Goal: Complete application form

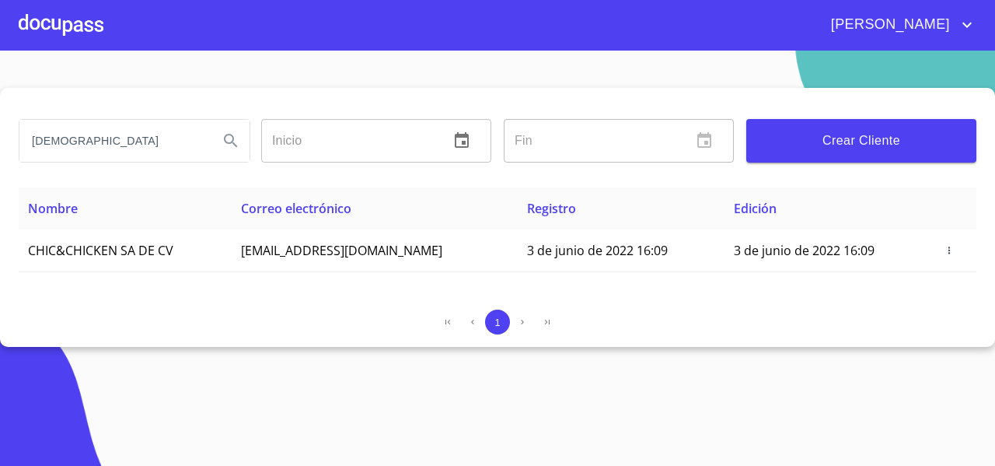
click at [82, 21] on div at bounding box center [61, 25] width 85 height 50
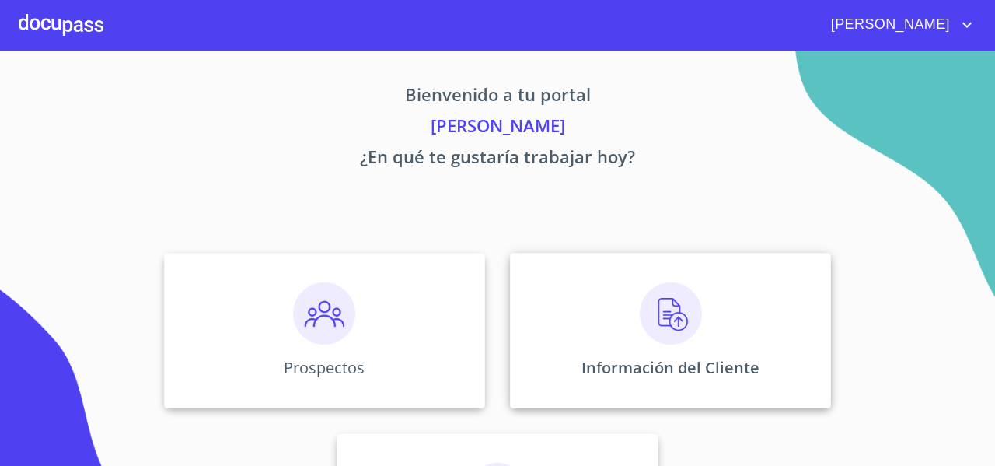
click at [553, 321] on div "Información del Cliente" at bounding box center [670, 330] width 321 height 155
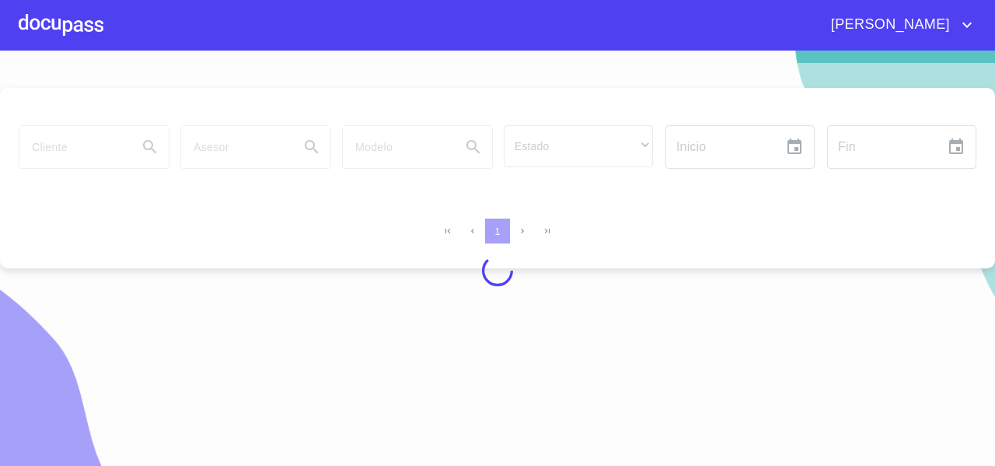
click at [52, 148] on div at bounding box center [497, 270] width 995 height 415
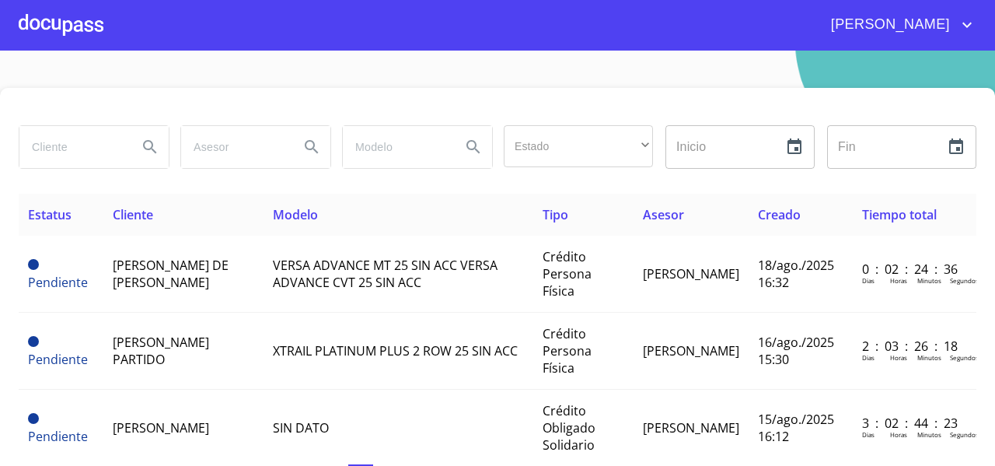
click at [52, 148] on input "search" at bounding box center [72, 147] width 106 height 42
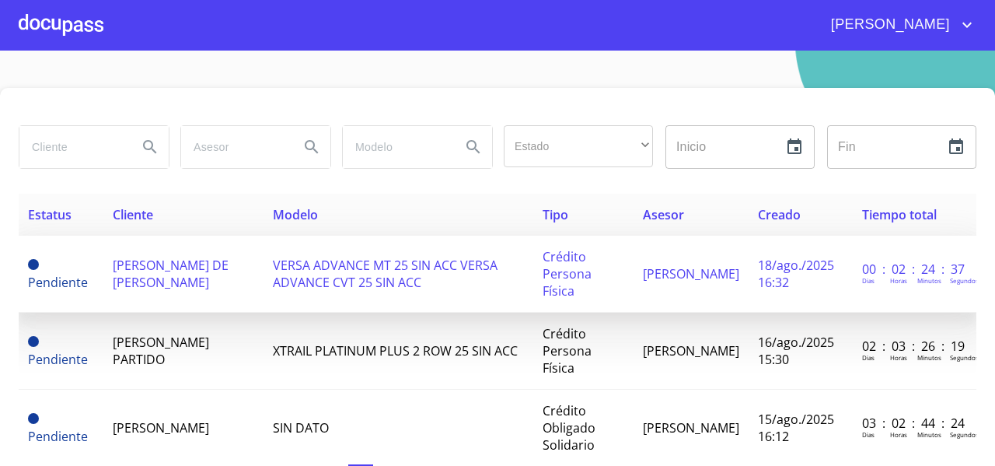
click at [190, 274] on td "[PERSON_NAME] DE [PERSON_NAME]" at bounding box center [183, 273] width 160 height 77
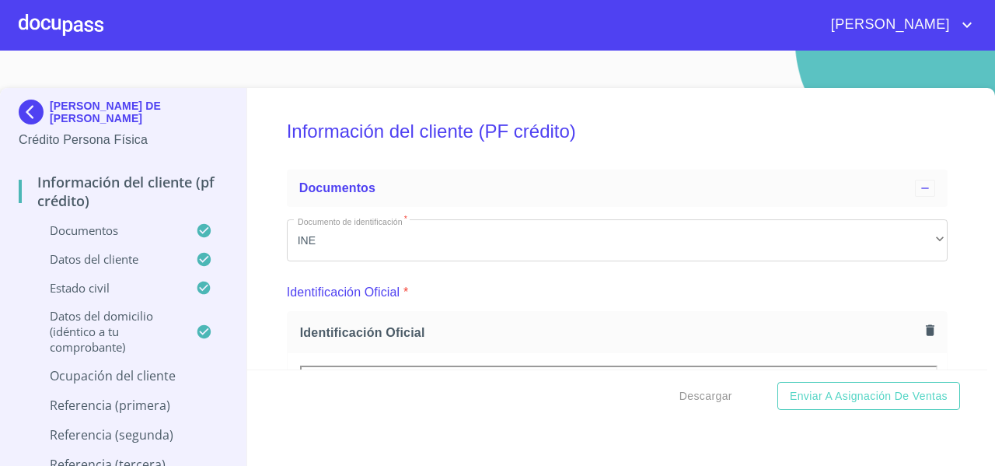
click at [936, 286] on div "Información del cliente (PF crédito) Documentos Documento de identificación   *…" at bounding box center [617, 228] width 741 height 281
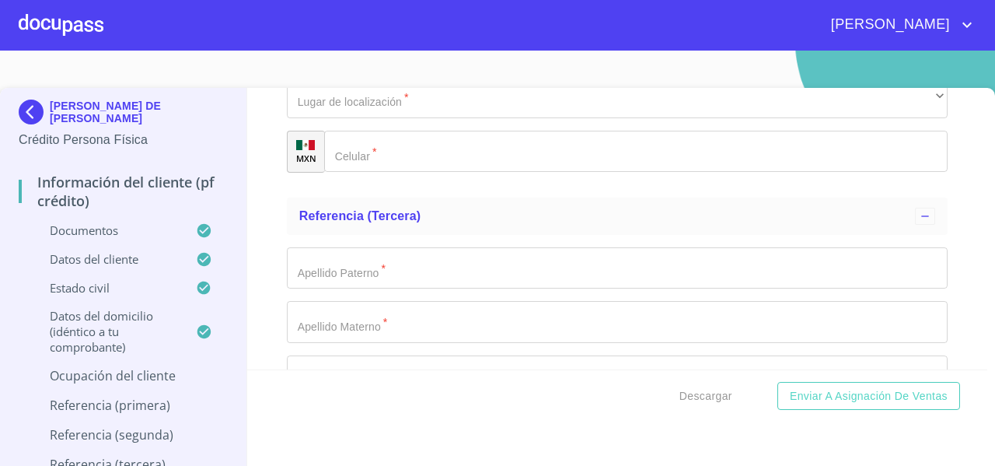
scroll to position [7170, 0]
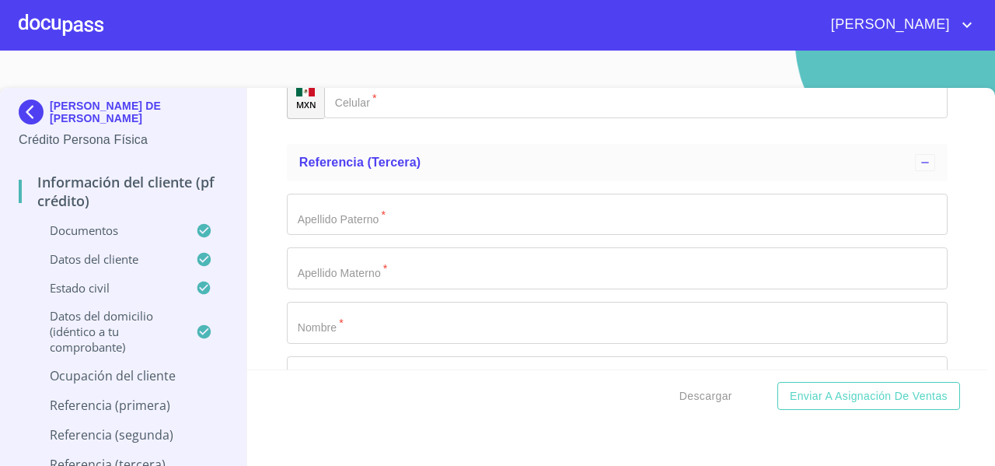
scroll to position [7220, 0]
type input "."
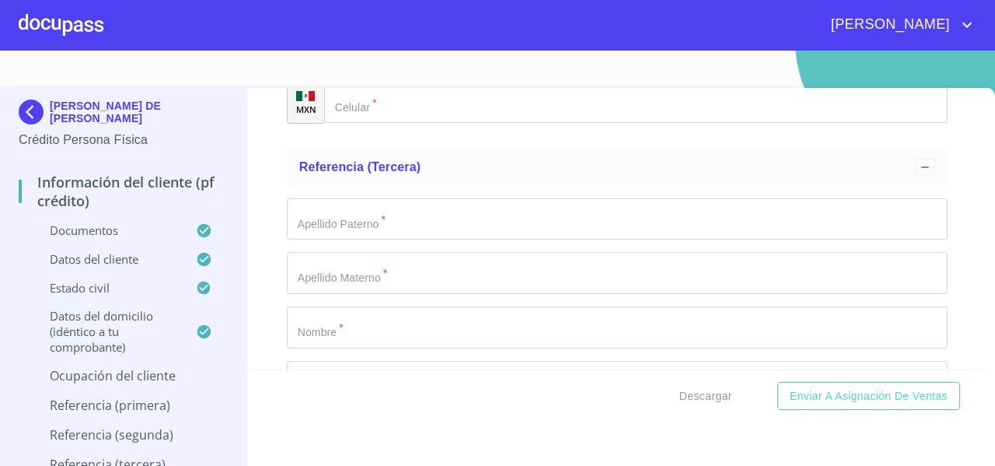
scroll to position [7249, 0]
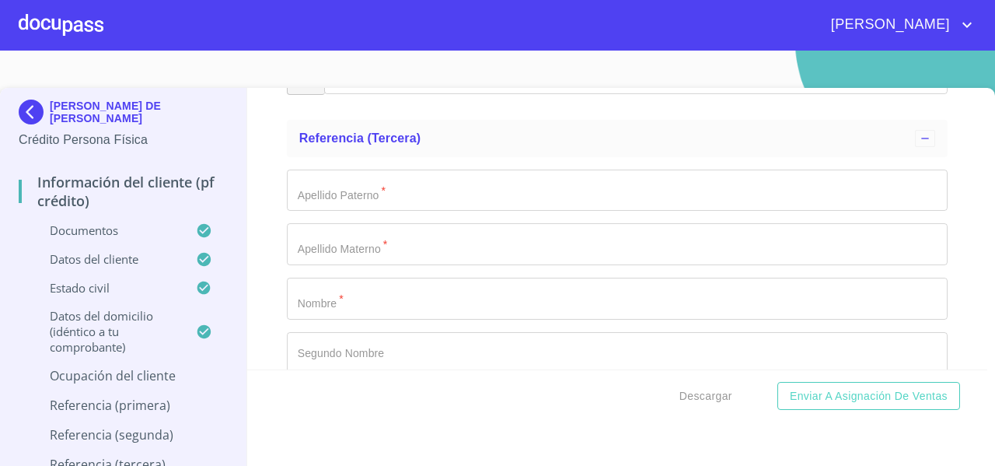
type input "45050"
click at [268, 337] on div "Información del cliente (PF crédito) Documentos Documento de identificación   *…" at bounding box center [617, 228] width 741 height 281
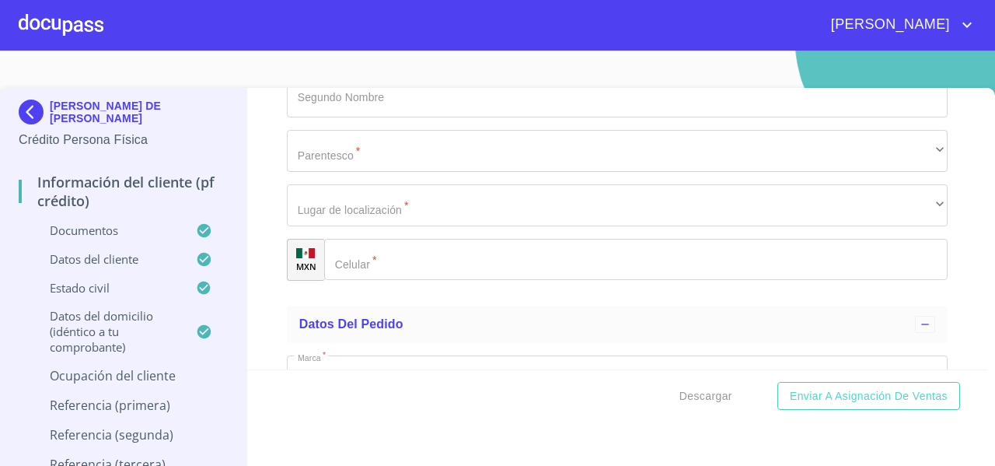
scroll to position [7506, 0]
type input "ZAPOPAN"
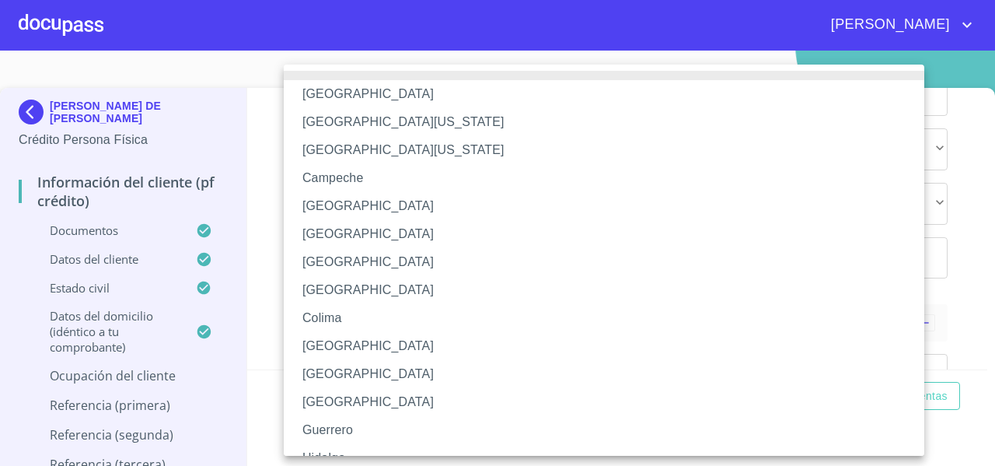
scroll to position [225, 0]
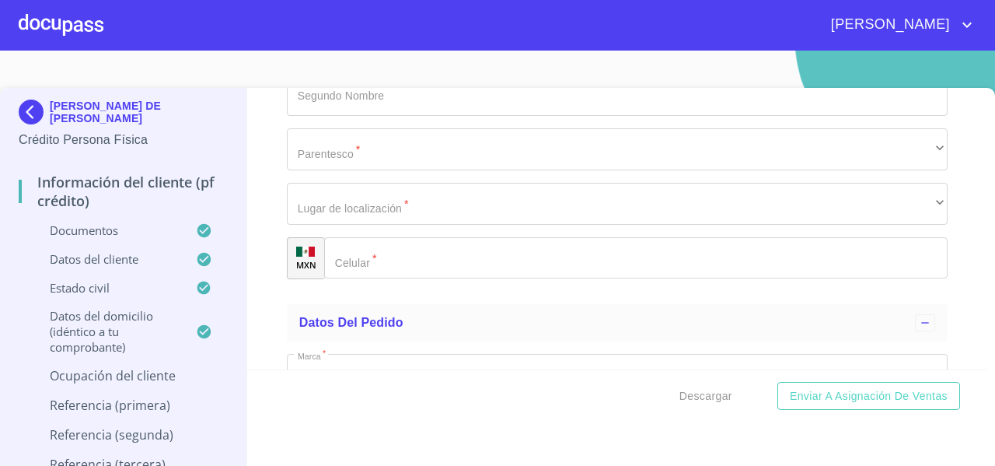
drag, startPoint x: 216, startPoint y: 113, endPoint x: 63, endPoint y: 88, distance: 155.2
click at [63, 88] on div "[PERSON_NAME] DE [PERSON_NAME] Crédito Persona Física Información del cliente (…" at bounding box center [123, 286] width 247 height 396
copy p "SE DE [DEMOGRAPHIC_DATA][PERSON_NAME]"
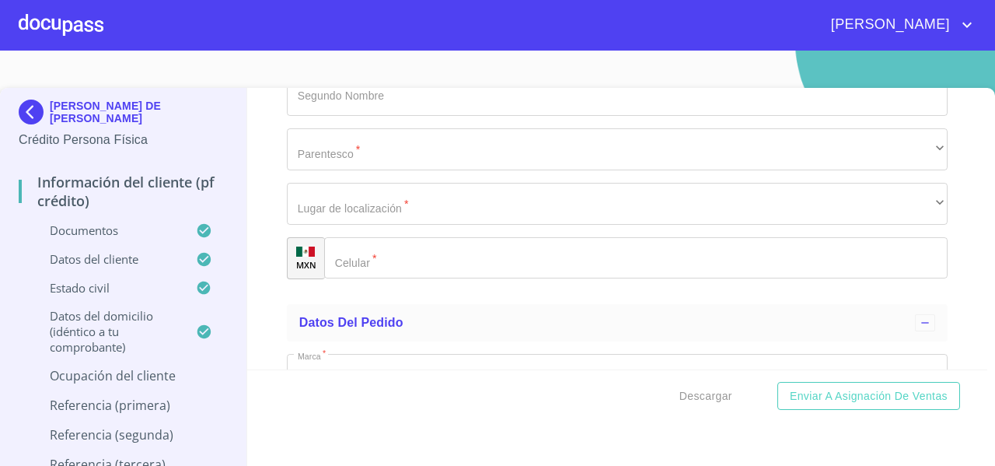
paste input "SE DE [DEMOGRAPHIC_DATA][PERSON_NAME]"
type input "[PERSON_NAME] DE [PERSON_NAME]"
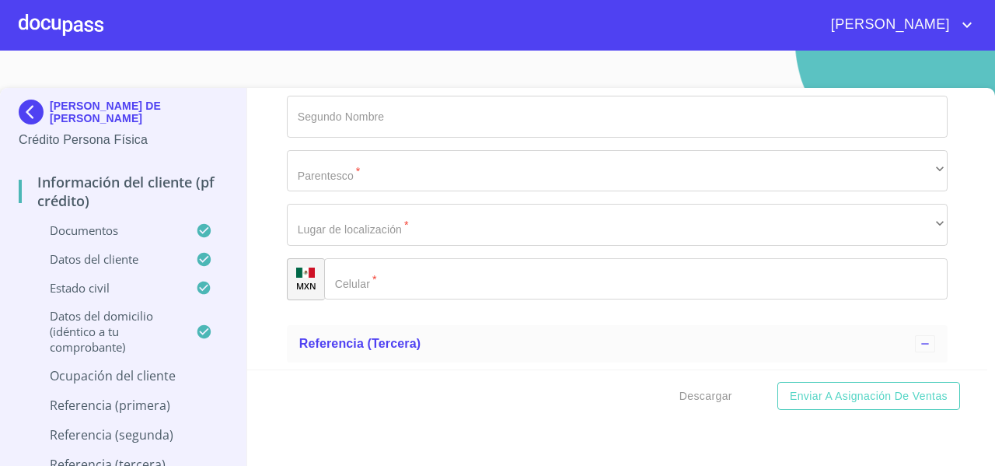
scroll to position [7047, 0]
type input "DUEÑO"
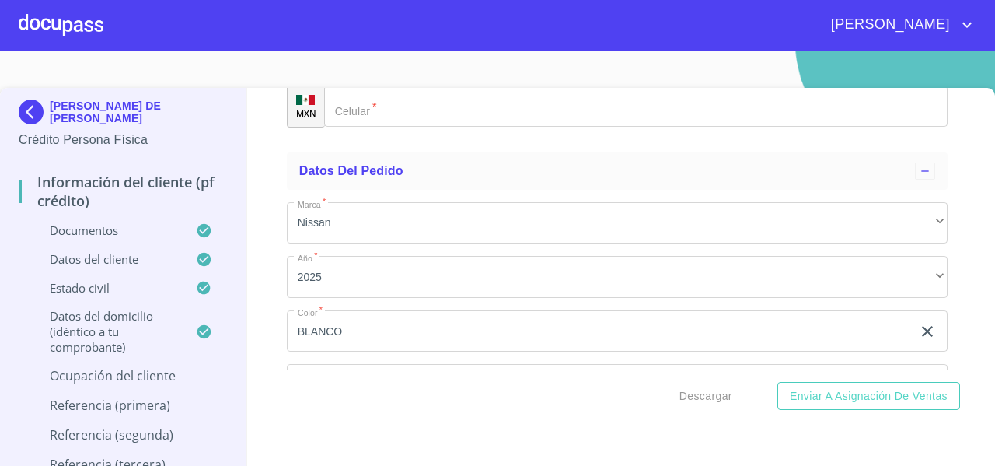
scroll to position [7658, 0]
paste input "[PHONE_NUMBER]"
type input "[PHONE_NUMBER]"
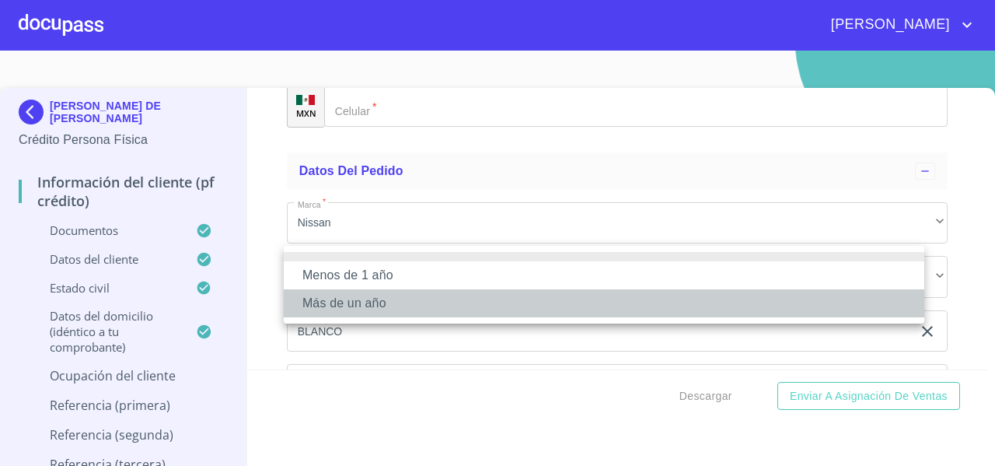
click at [316, 295] on li "Más de un año" at bounding box center [604, 303] width 640 height 28
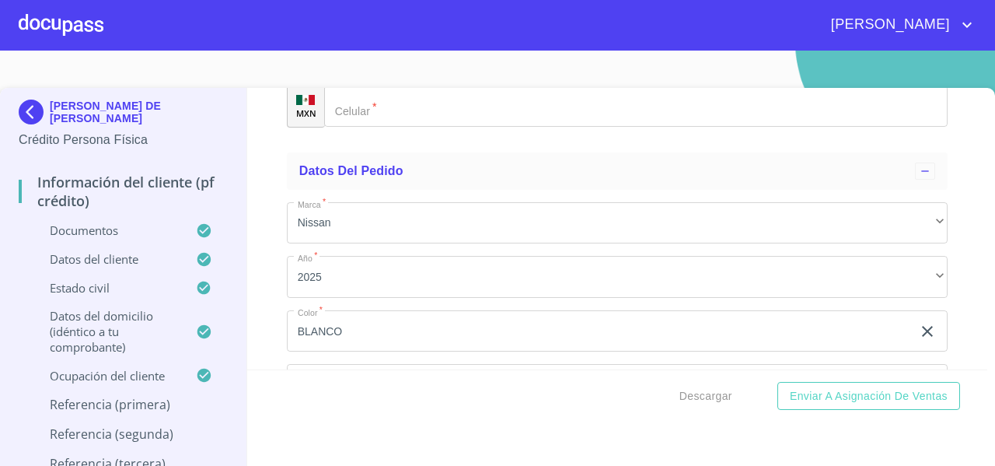
scroll to position [7786, 0]
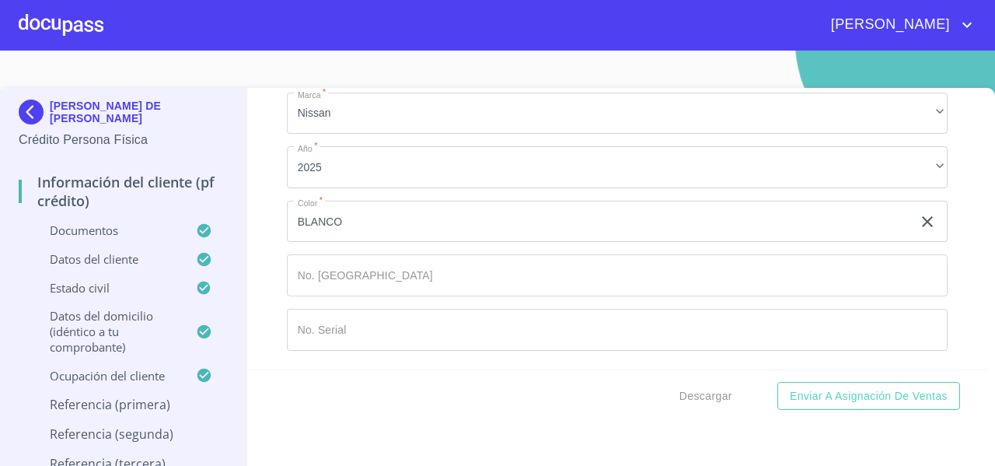
type input "."
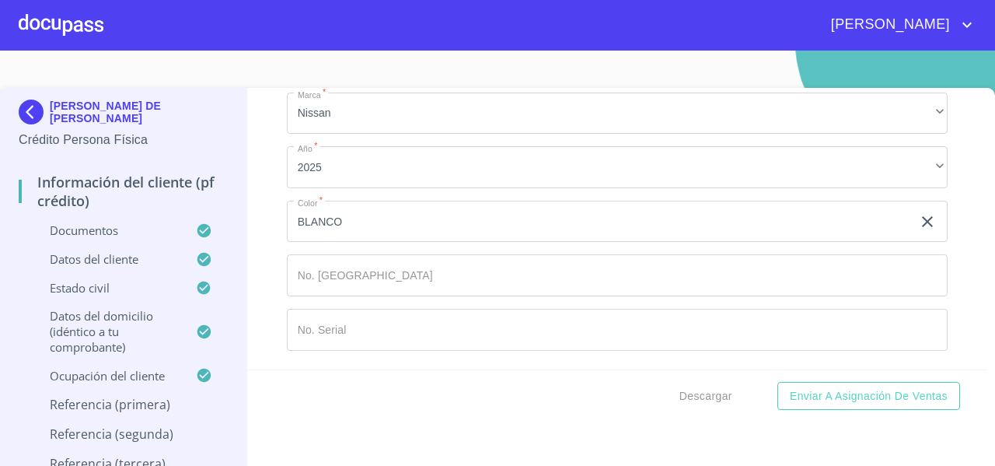
type input "."
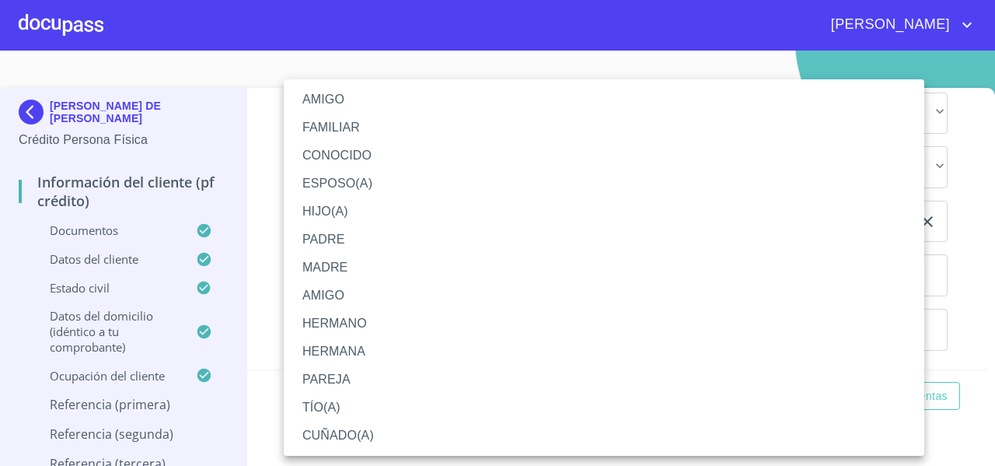
click at [327, 292] on li "AMIGO" at bounding box center [604, 295] width 640 height 28
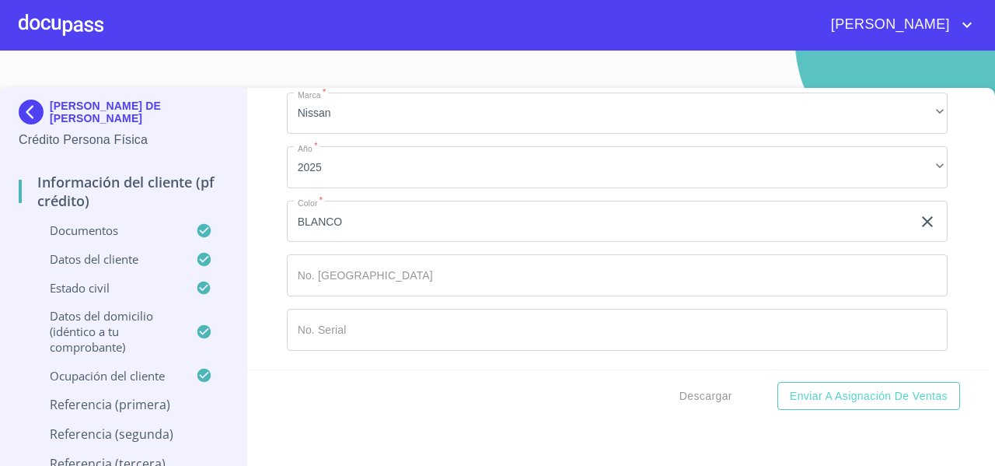
scroll to position [8104, 0]
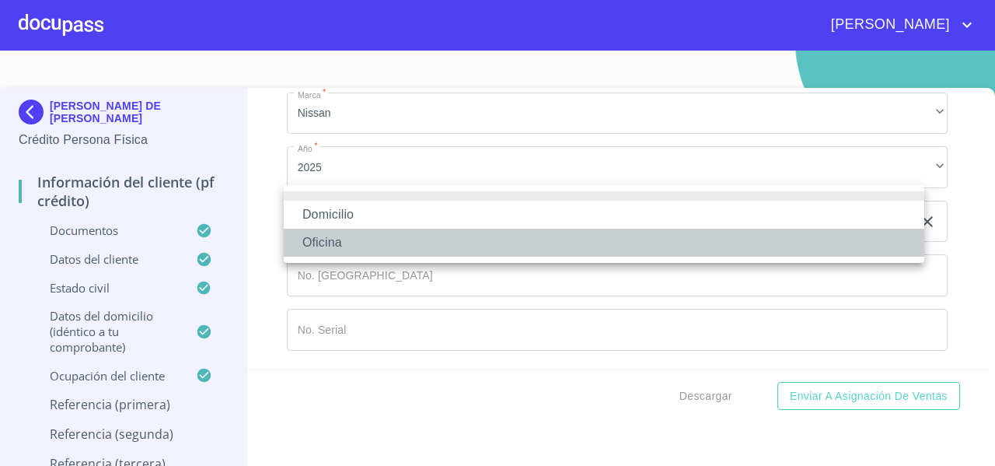
click at [308, 255] on li "Oficina" at bounding box center [604, 242] width 640 height 28
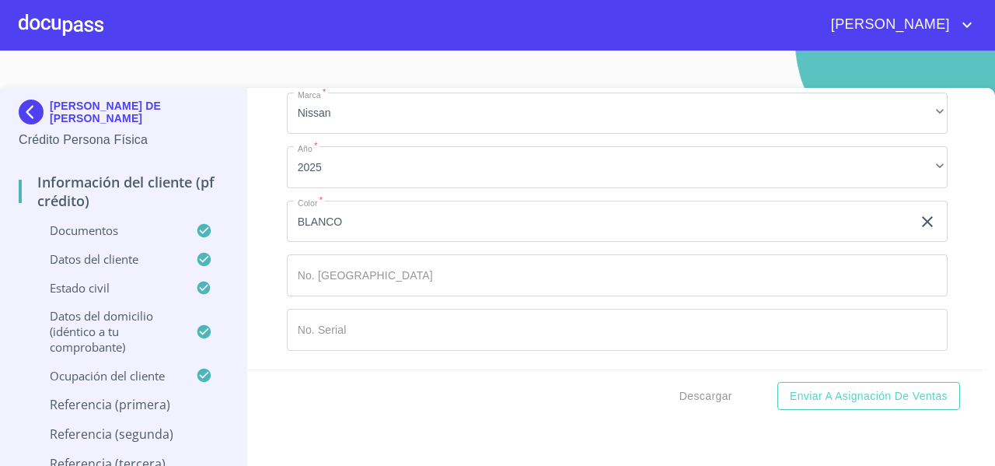
drag, startPoint x: 448, startPoint y: 256, endPoint x: 358, endPoint y: 270, distance: 90.5
type input "[PHONE_NUMBER]"
click at [252, 319] on div "Información del cliente (PF crédito) Documentos Documento de identificación   *…" at bounding box center [617, 228] width 741 height 281
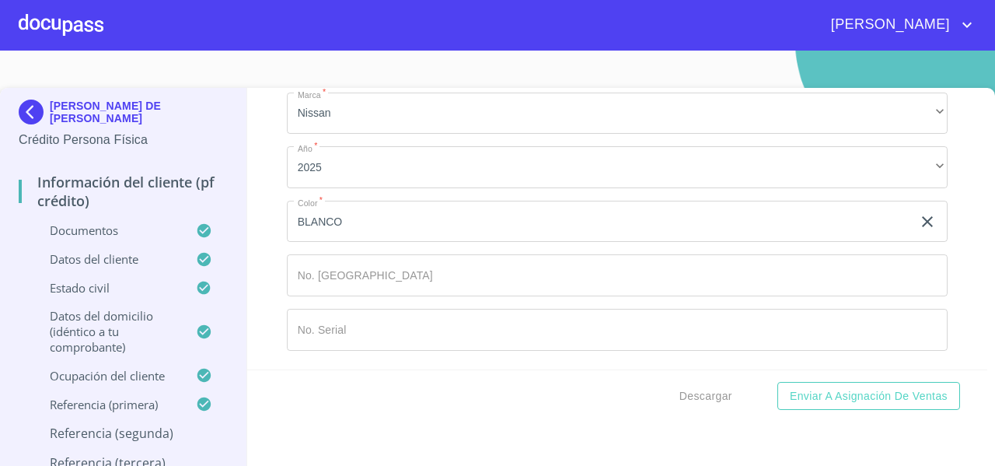
click at [252, 319] on div "Información del cliente (PF crédito) Documentos Documento de identificación   *…" at bounding box center [617, 228] width 741 height 281
type input "."
type input "º"
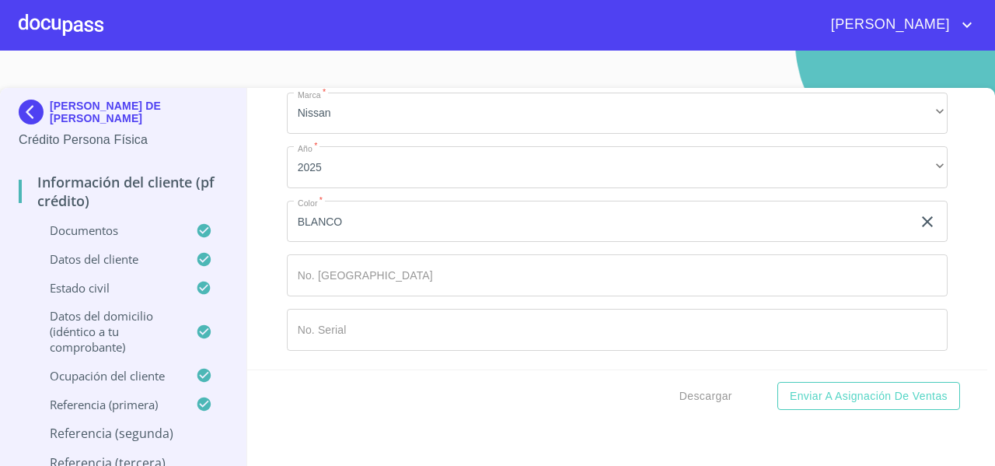
type input "."
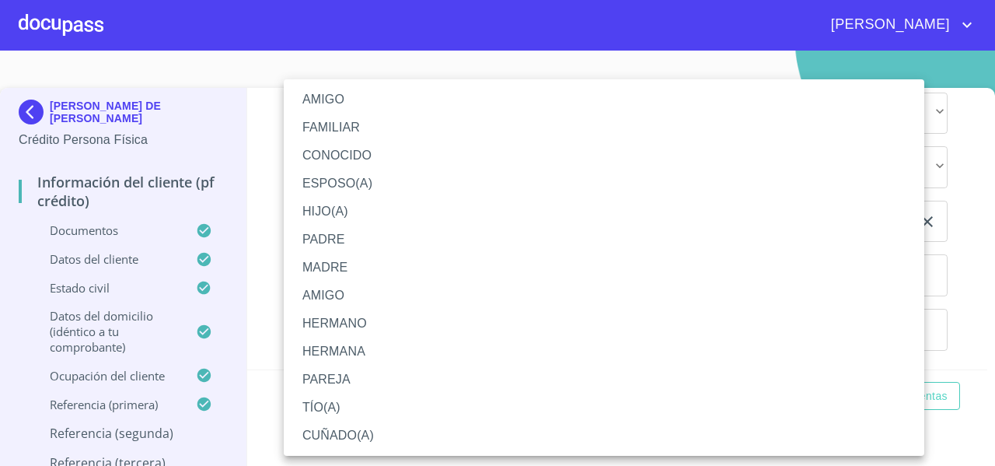
click at [340, 131] on li "FAMILIAR" at bounding box center [604, 127] width 640 height 28
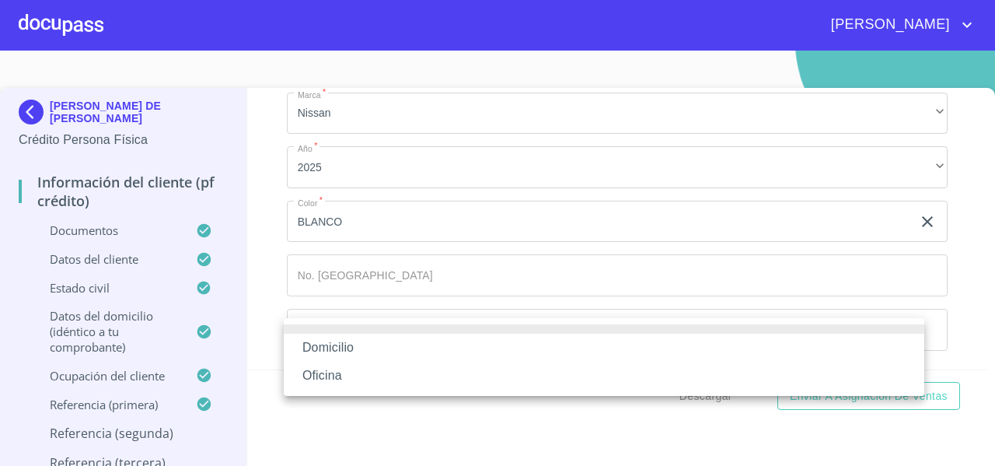
click at [301, 367] on li "Oficina" at bounding box center [604, 375] width 640 height 28
click at [263, 334] on div "Domicilio Oficina" at bounding box center [497, 233] width 995 height 466
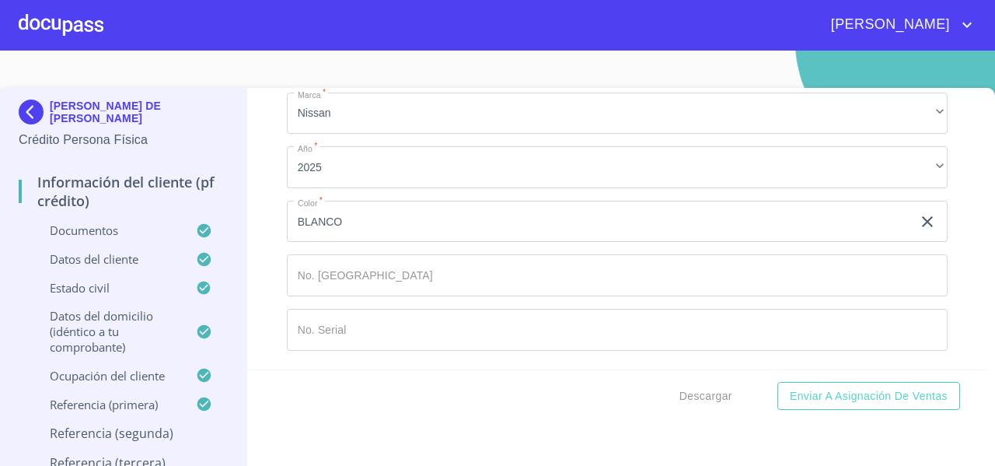
scroll to position [8595, 0]
paste input "[PHONE_NUMBER]"
type input "[PHONE_NUMBER]"
click at [264, 262] on div "Información del cliente (PF crédito) Documentos Documento de identificación   *…" at bounding box center [617, 228] width 741 height 281
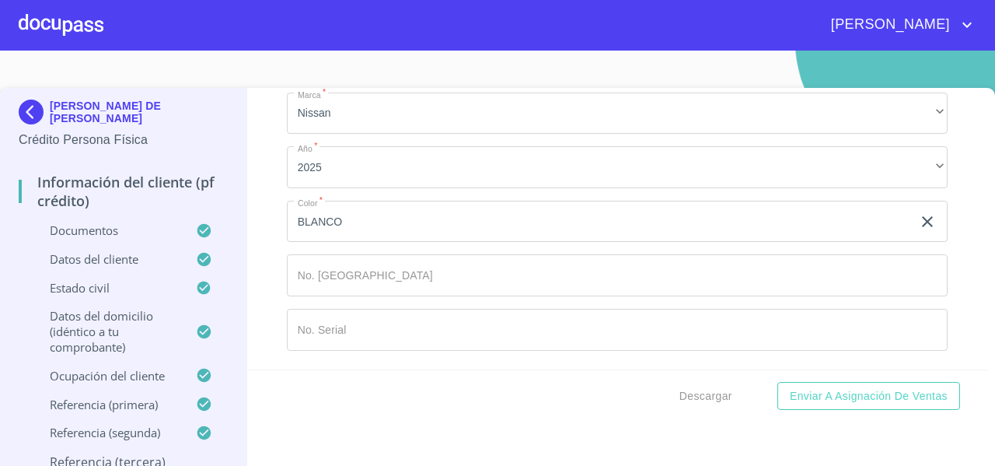
scroll to position [8741, 0]
type input "."
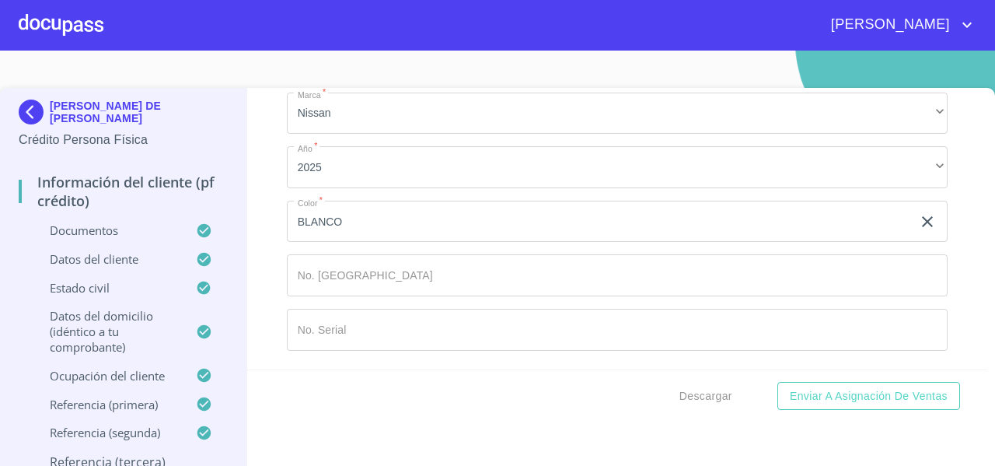
scroll to position [8917, 0]
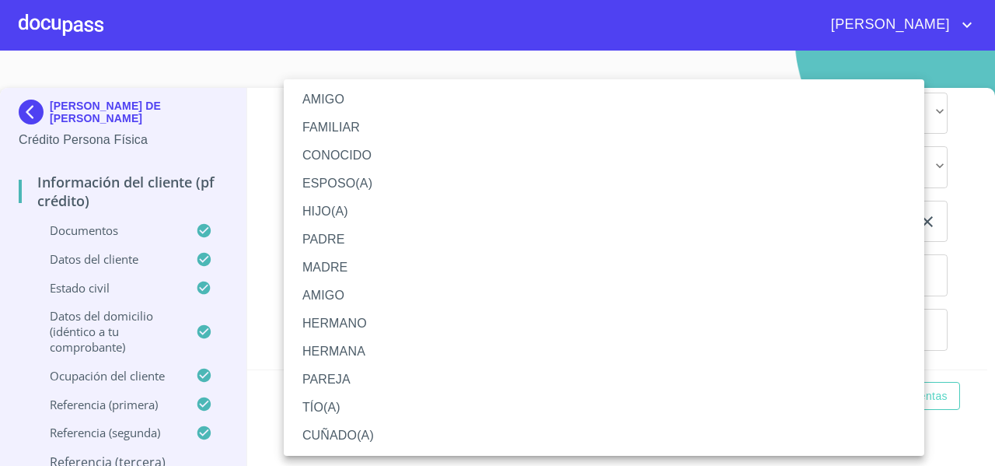
click at [316, 239] on li "PADRE" at bounding box center [604, 239] width 640 height 28
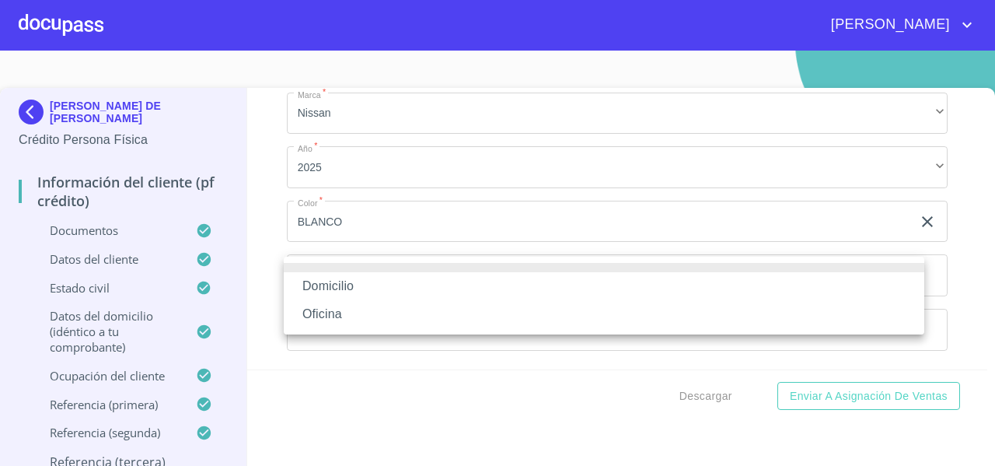
click at [306, 307] on li "Oficina" at bounding box center [604, 314] width 640 height 28
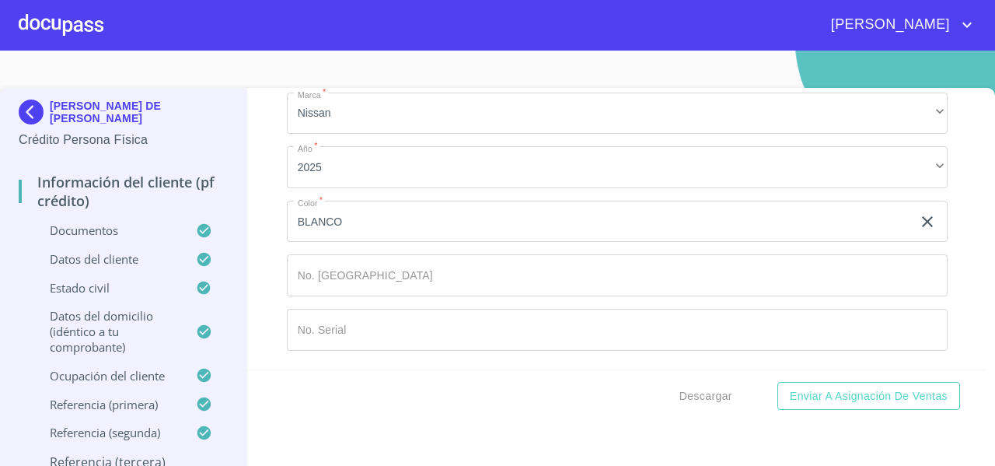
paste input "[PHONE_NUMBER]"
type input "[PHONE_NUMBER]"
click at [264, 332] on div "Información del cliente (PF crédito) Documentos Documento de identificación   *…" at bounding box center [617, 228] width 741 height 281
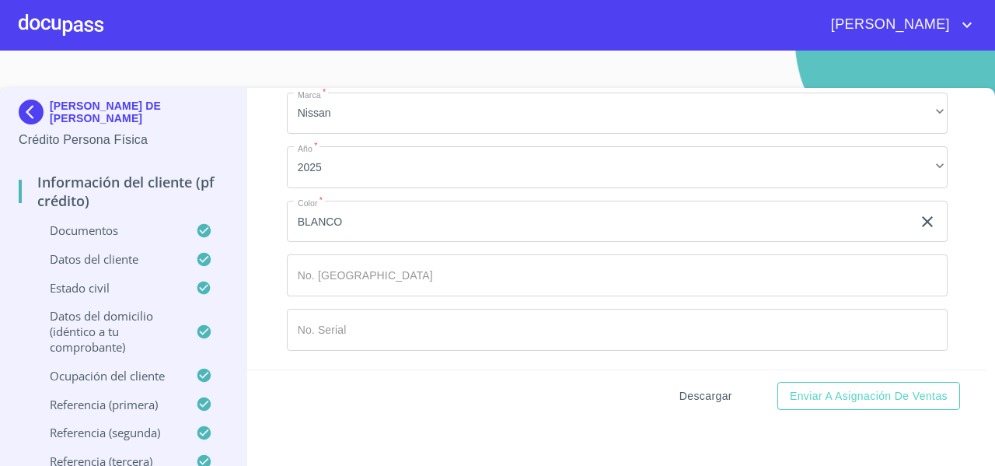
click at [679, 386] on span "Descargar" at bounding box center [705, 395] width 53 height 19
click at [287, 80] on div "Datos del pedido" at bounding box center [617, 61] width 661 height 37
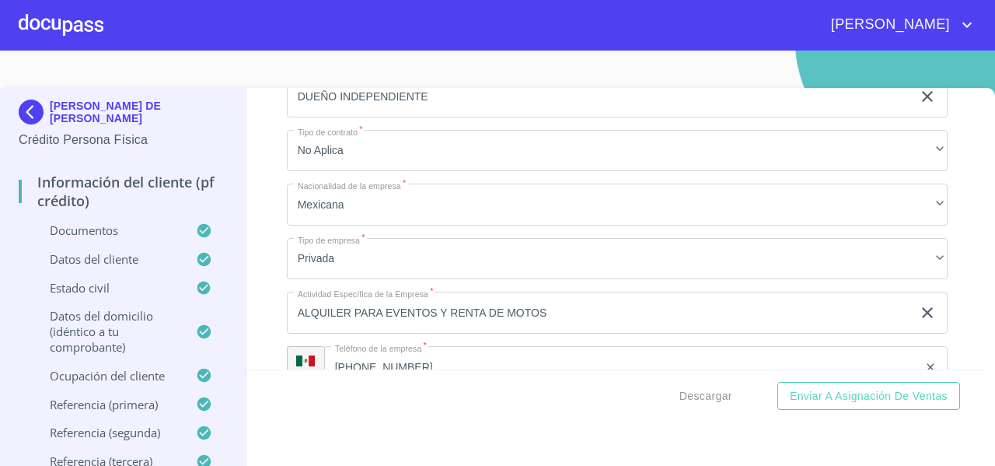
scroll to position [5552, 0]
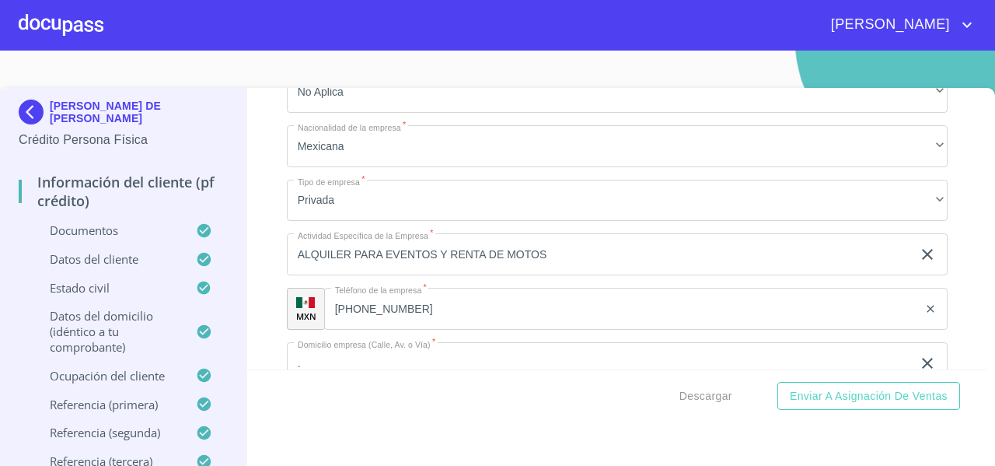
scroll to position [5535, 0]
type input "[PERSON_NAME]"
type input "FLORES"
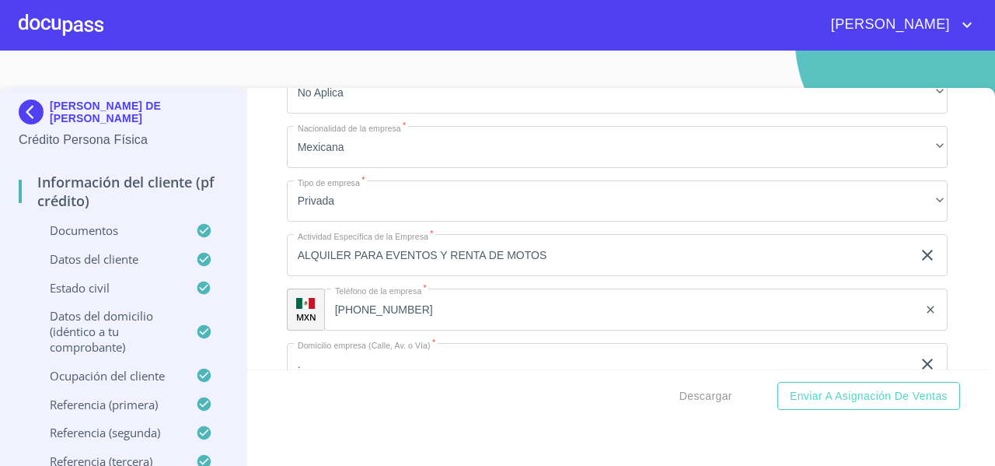
type input "[PERSON_NAME]"
click at [254, 246] on div "Información del cliente (PF crédito) Documentos Documento de identificación   *…" at bounding box center [617, 228] width 741 height 281
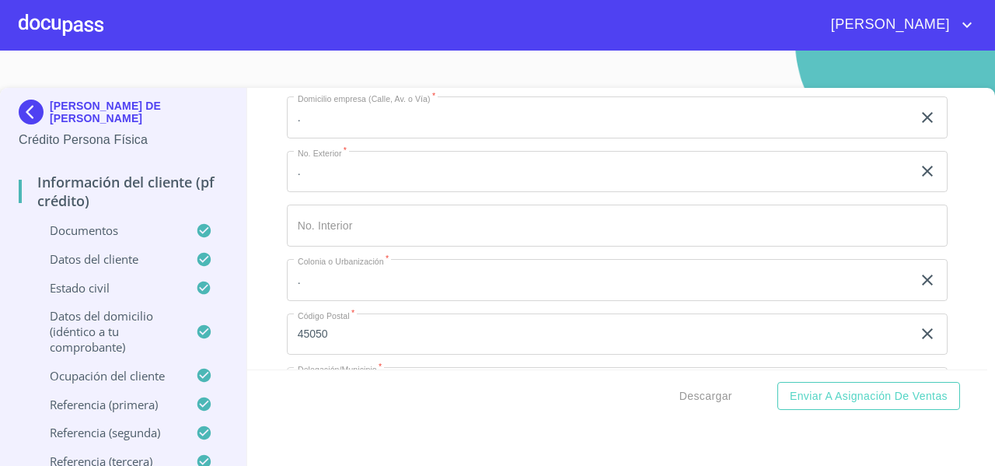
scroll to position [5782, 0]
type input "1"
type input "0"
click at [256, 235] on div "Información del cliente (PF crédito) Documentos Documento de identificación   *…" at bounding box center [617, 228] width 741 height 281
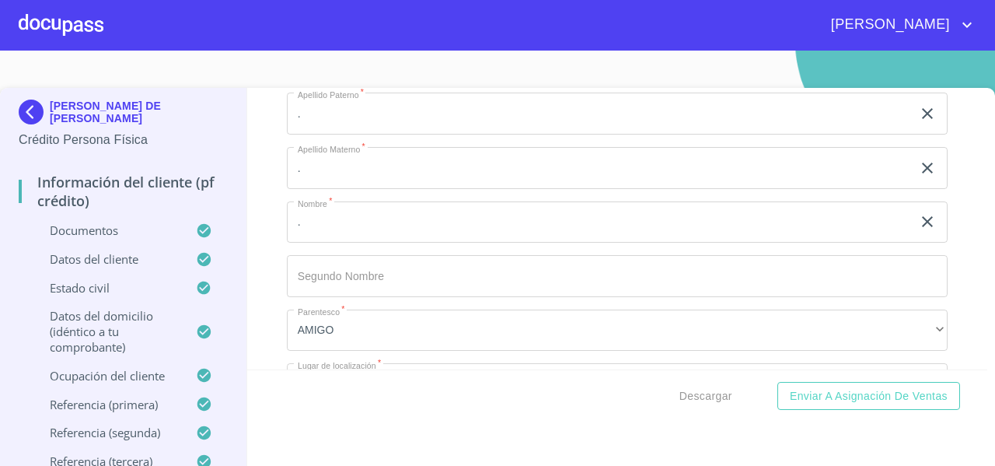
scroll to position [6438, 0]
click at [272, 205] on div "Información del cliente (PF crédito) Documentos Documento de identificación   *…" at bounding box center [617, 228] width 741 height 281
click at [260, 273] on div "Información del cliente (PF crédito) Documentos Documento de identificación   *…" at bounding box center [617, 228] width 741 height 281
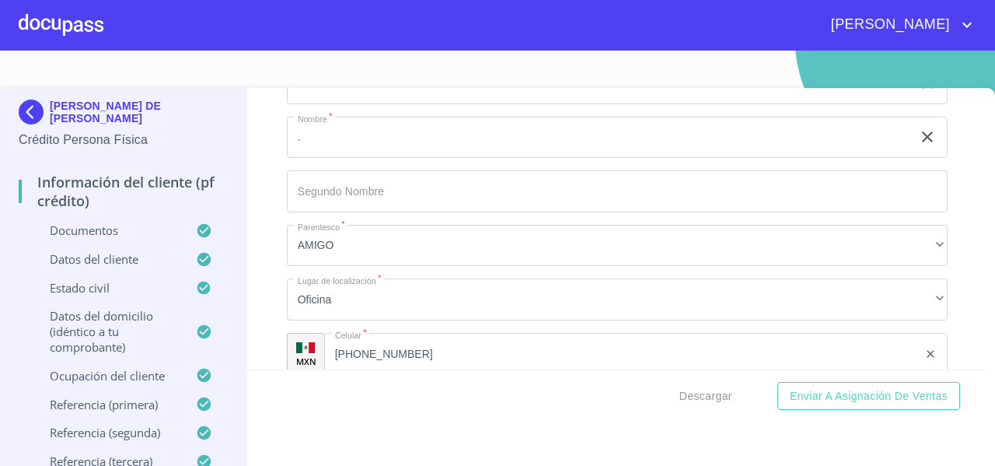
scroll to position [6527, 0]
click at [264, 229] on div "Información del cliente (PF crédito) Documentos Documento de identificación   *…" at bounding box center [617, 228] width 741 height 281
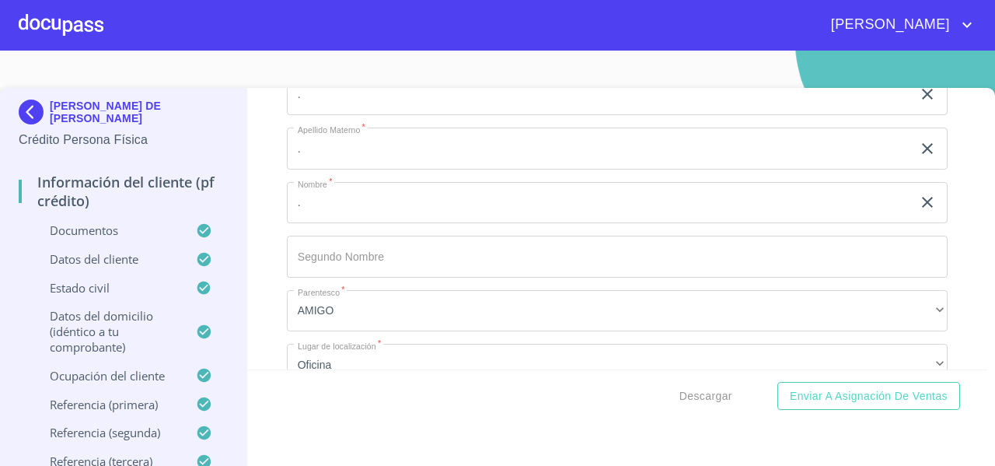
scroll to position [6462, 0]
click at [274, 220] on div "Información del cliente (PF crédito) Documentos Documento de identificación   *…" at bounding box center [617, 228] width 741 height 281
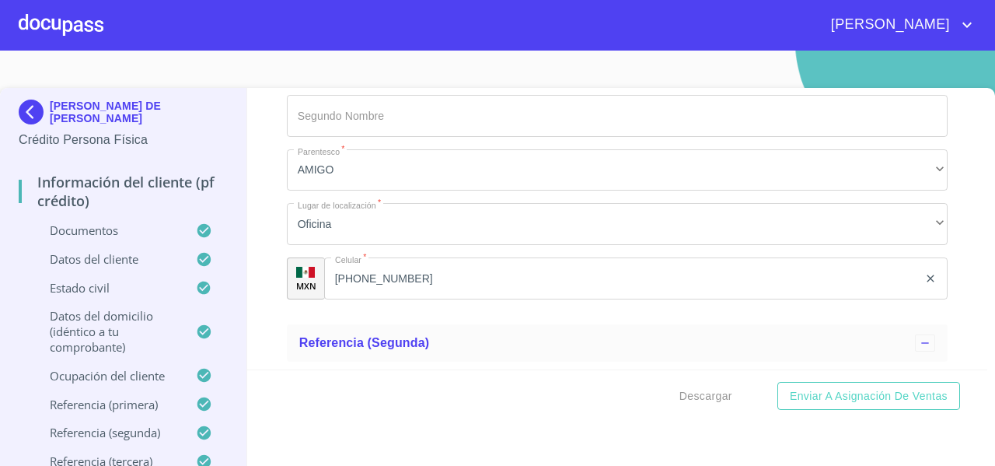
click at [266, 213] on div "Información del cliente (PF crédito) Documentos Documento de identificación   *…" at bounding box center [617, 228] width 741 height 281
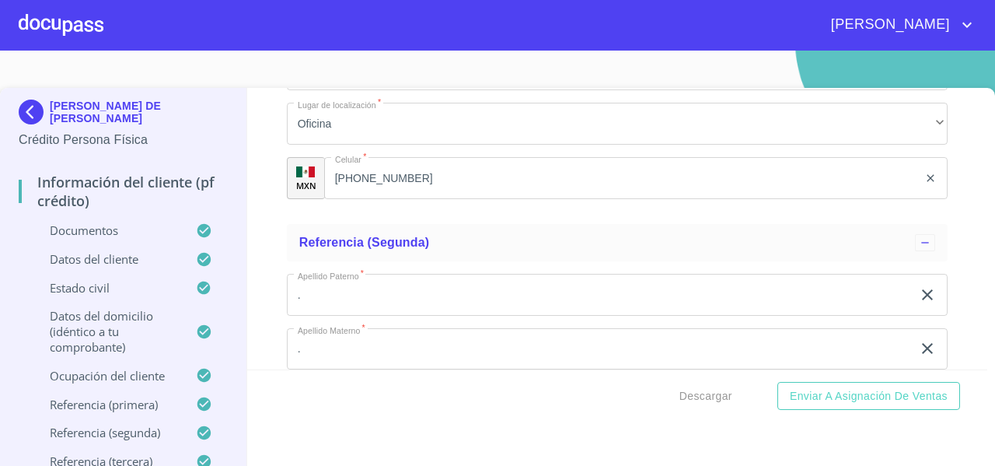
scroll to position [6709, 0]
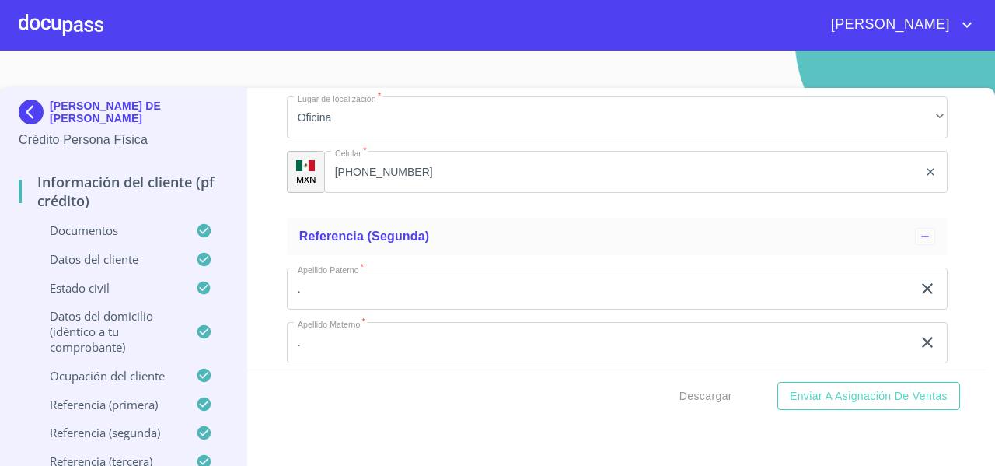
click at [258, 263] on div "Información del cliente (PF crédito) Documentos Documento de identificación   *…" at bounding box center [617, 228] width 741 height 281
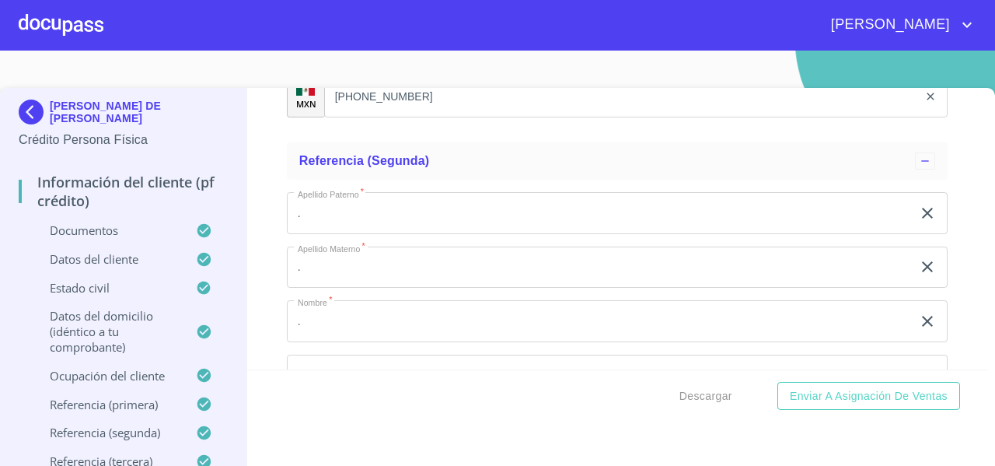
scroll to position [6788, 0]
click at [261, 232] on div "Información del cliente (PF crédito) Documentos Documento de identificación   *…" at bounding box center [617, 228] width 741 height 281
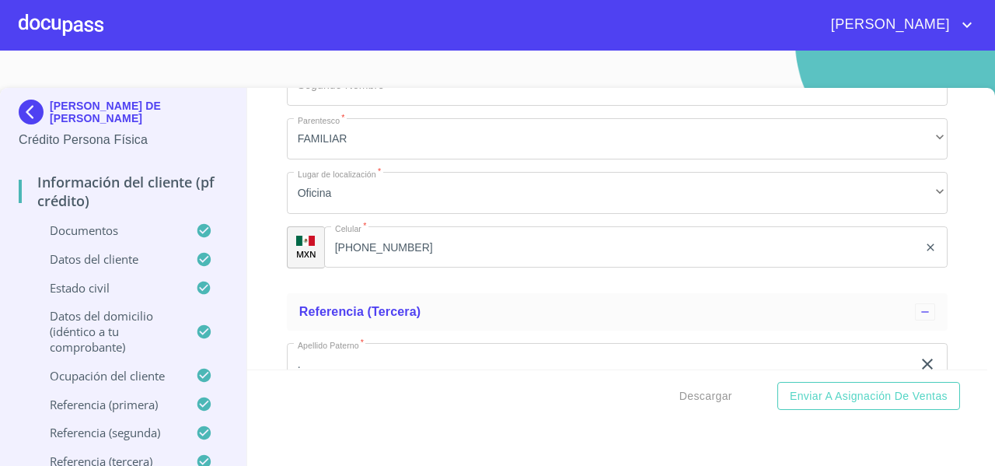
scroll to position [7056, 0]
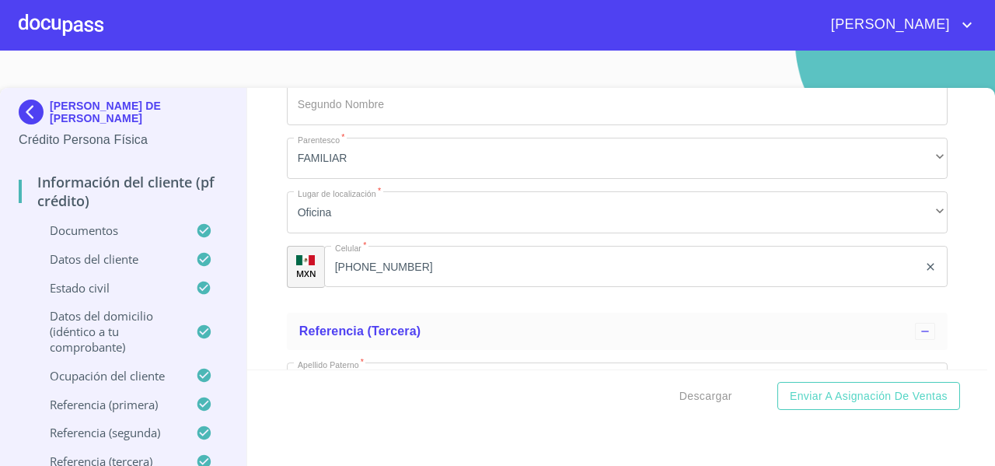
click at [260, 193] on div "Información del cliente (PF crédito) Documentos Documento de identificación   *…" at bounding box center [617, 228] width 741 height 281
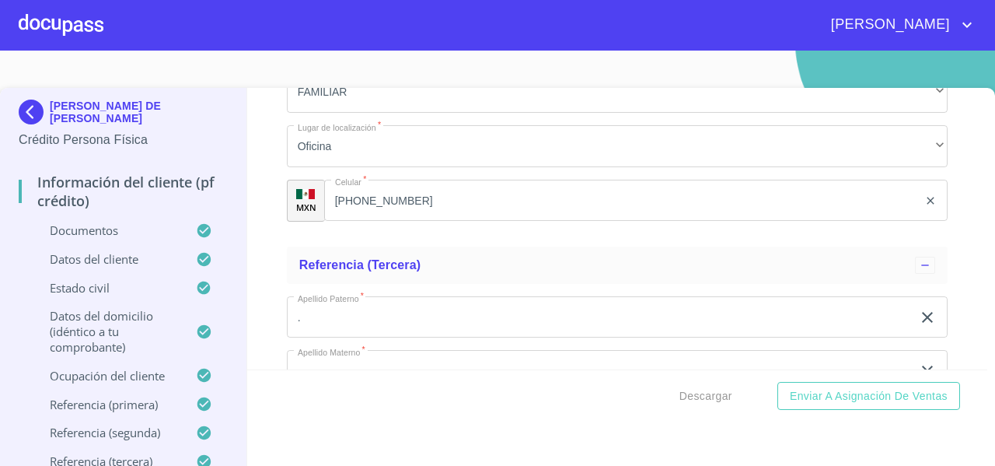
scroll to position [7126, 0]
type input "[GEOGRAPHIC_DATA][PERSON_NAME]"
type input "8"
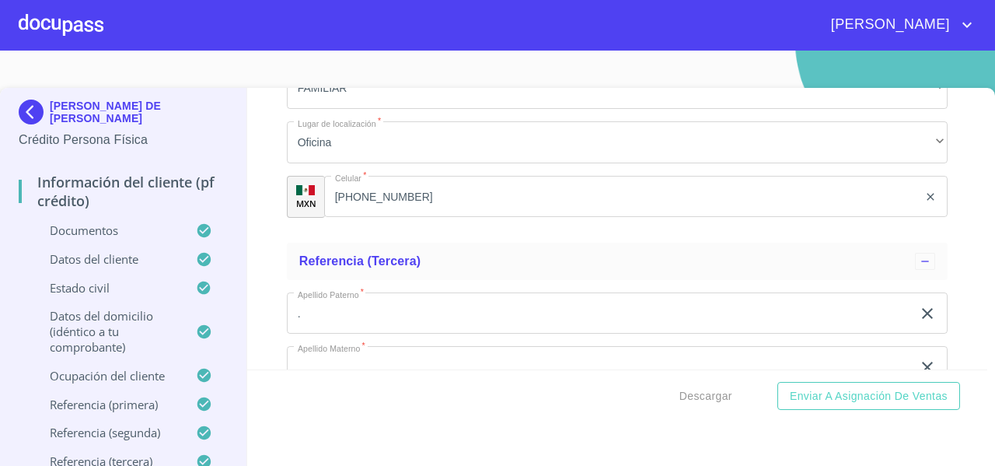
click at [266, 282] on div "Información del cliente (PF crédito) Documentos Documento de identificación   *…" at bounding box center [617, 228] width 741 height 281
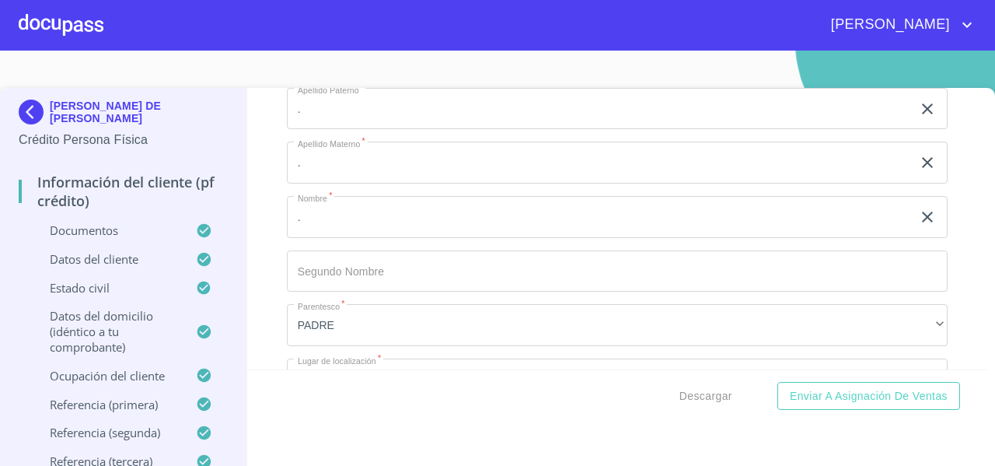
type input "MIRAMAR"
click at [256, 267] on div "Información del cliente (PF crédito) Documentos Documento de identificación   *…" at bounding box center [617, 228] width 741 height 281
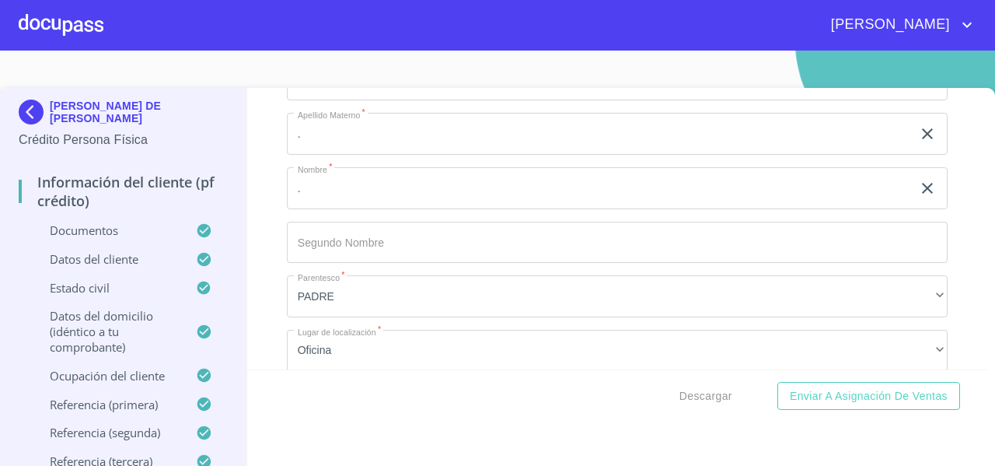
scroll to position [7358, 0]
type input "45065"
click at [260, 281] on div "Información del cliente (PF crédito) Documentos Documento de identificación   *…" at bounding box center [617, 228] width 741 height 281
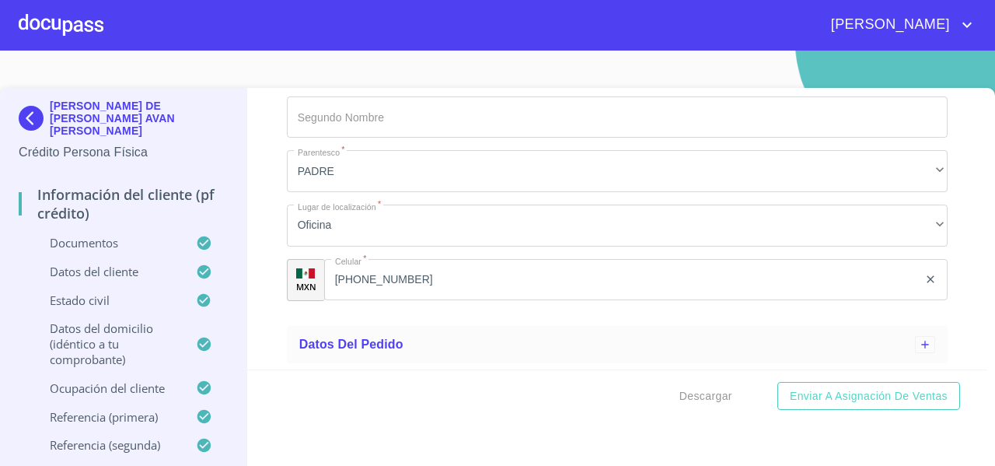
click at [260, 281] on div "Información del cliente (PF crédito) Documentos Documento de identificación   *…" at bounding box center [617, 228] width 741 height 281
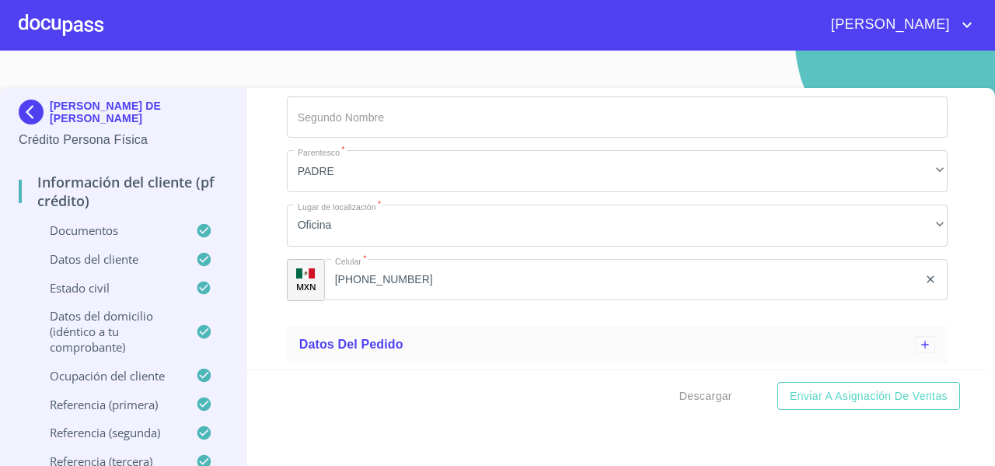
click at [263, 235] on div "Información del cliente (PF crédito) Documentos Documento de identificación   *…" at bounding box center [617, 228] width 741 height 281
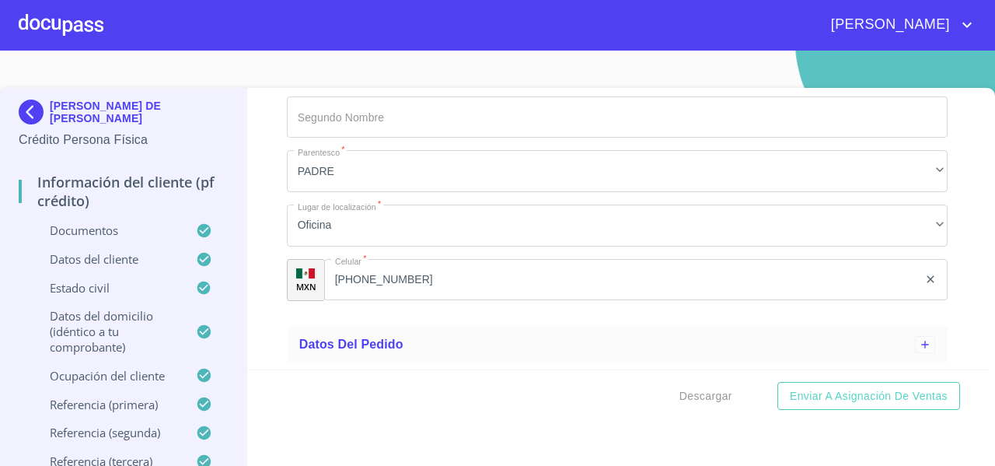
type input "ROBETO"
type input "CASILLAS"
click at [263, 209] on div "Información del cliente (PF crédito) Documentos Documento de identificación   *…" at bounding box center [617, 228] width 741 height 281
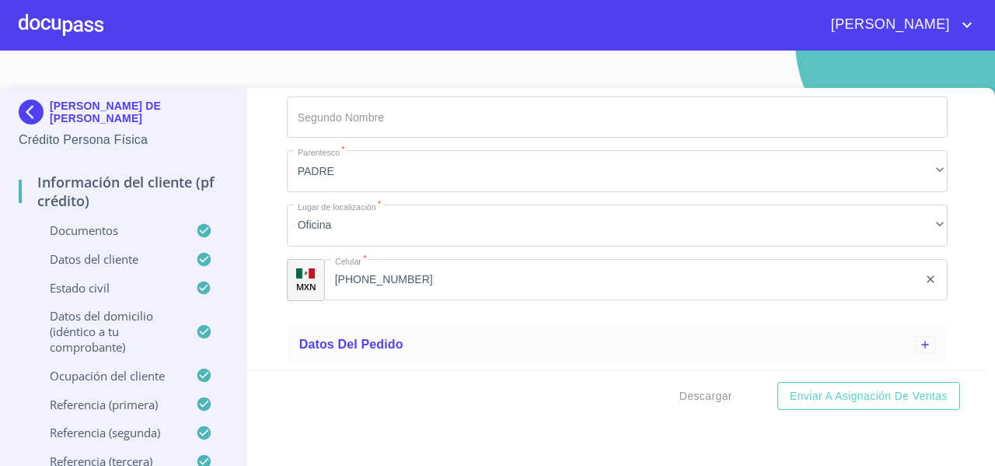
scroll to position [8355, 0]
type input "[PERSON_NAME]"
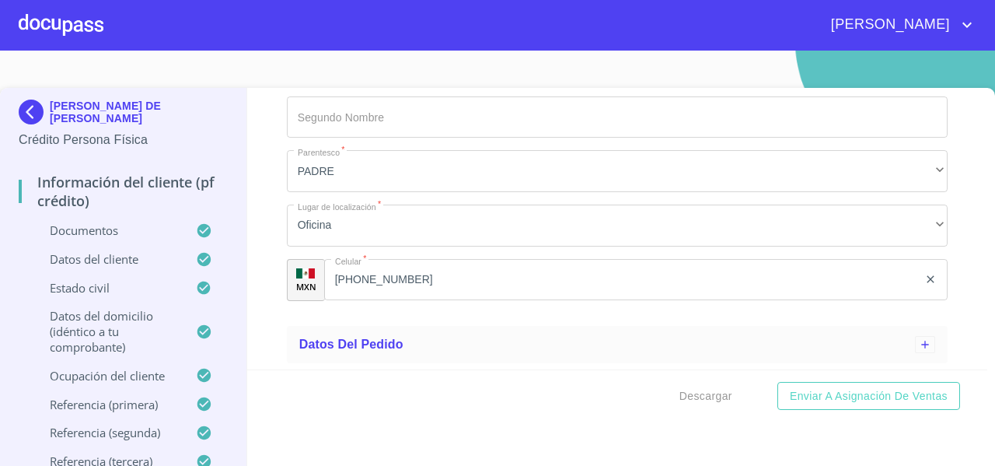
type input "[PERSON_NAME]"
type input "AVAN"
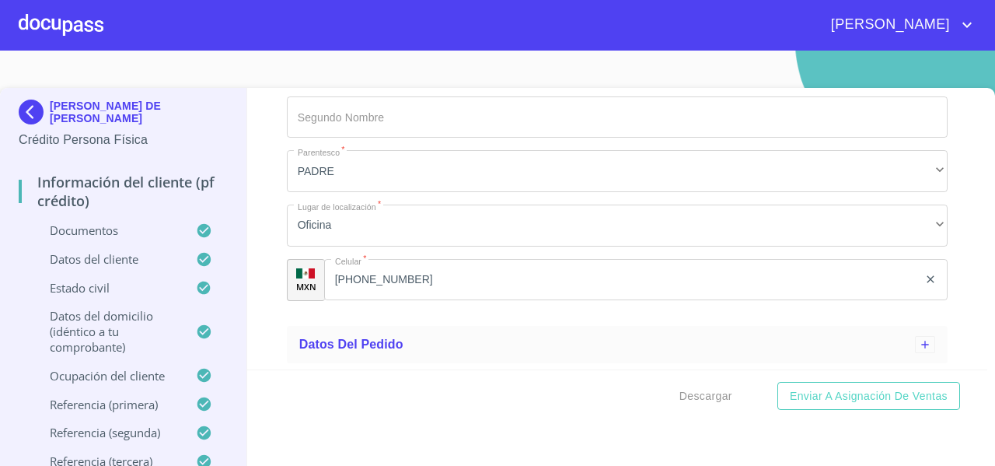
type input "[PERSON_NAME]"
click at [267, 218] on div "Información del cliente (PF crédito) Documentos Documento de identificación   *…" at bounding box center [617, 228] width 741 height 281
click at [312, 84] on input "." at bounding box center [599, 63] width 625 height 42
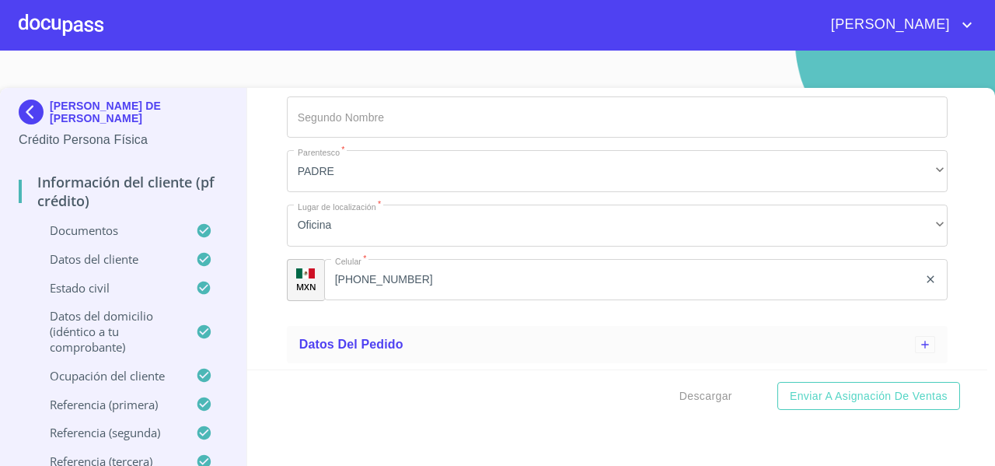
type input "[PERSON_NAME]"
type input "DE LA O"
type input "AVAN"
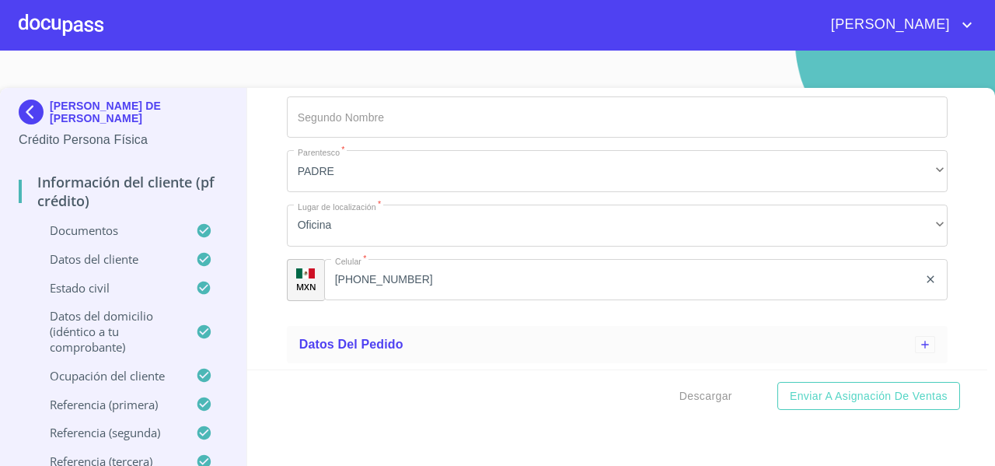
click at [261, 218] on div "Información del cliente (PF crédito) Documentos Documento de identificación   *…" at bounding box center [617, 228] width 741 height 281
click at [266, 226] on div "Información del cliente (PF crédito) Documentos Documento de identificación   *…" at bounding box center [617, 228] width 741 height 281
drag, startPoint x: 292, startPoint y: 120, endPoint x: 344, endPoint y: 123, distance: 52.2
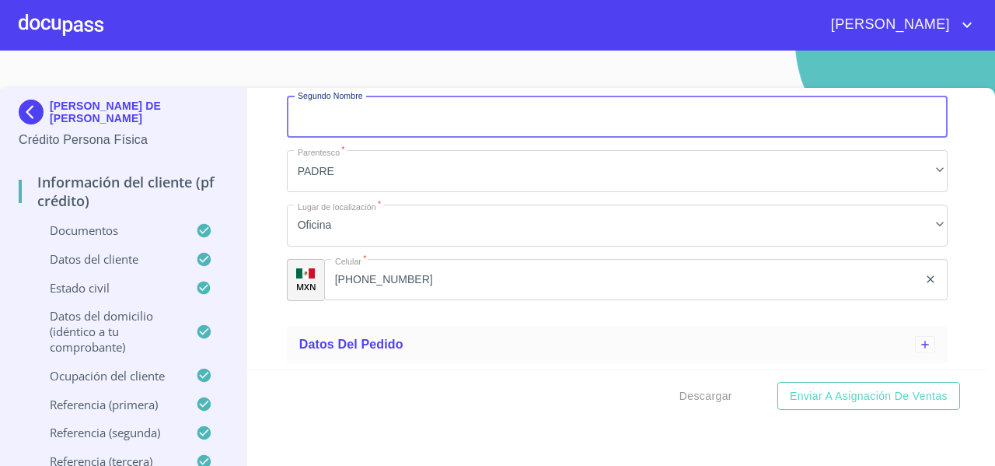
paste input "DE LA O"
type input "DE LA O"
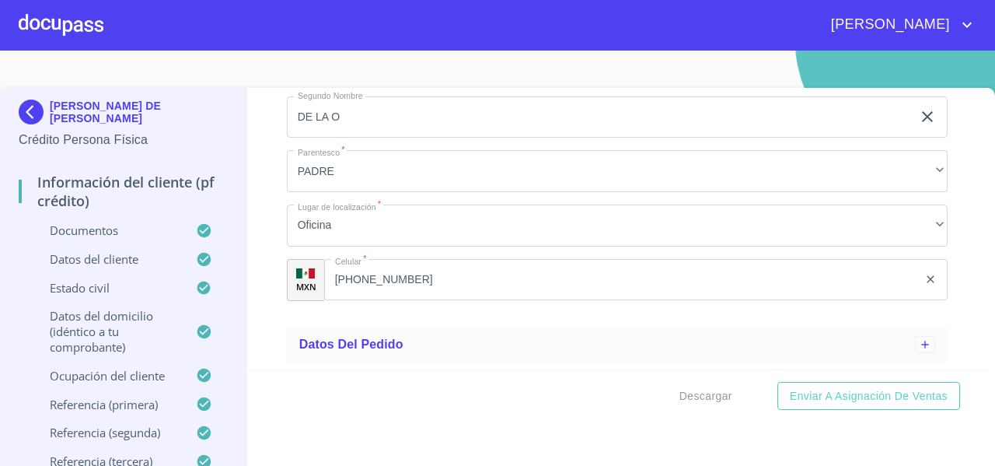
type input "L"
click at [334, 30] on input "AVAN" at bounding box center [599, 9] width 625 height 42
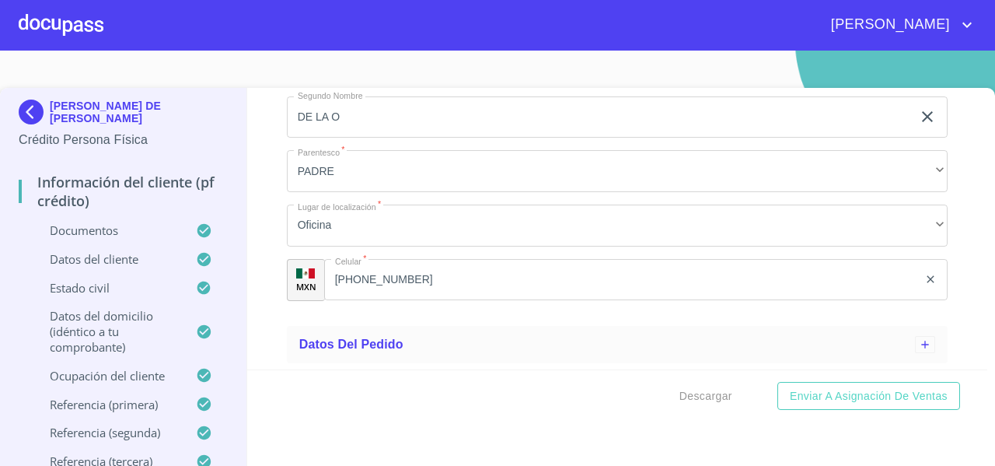
click at [308, 30] on input "AVAN" at bounding box center [599, 9] width 625 height 42
type input "ABAN"
click at [330, 30] on input "ABAN" at bounding box center [599, 9] width 625 height 42
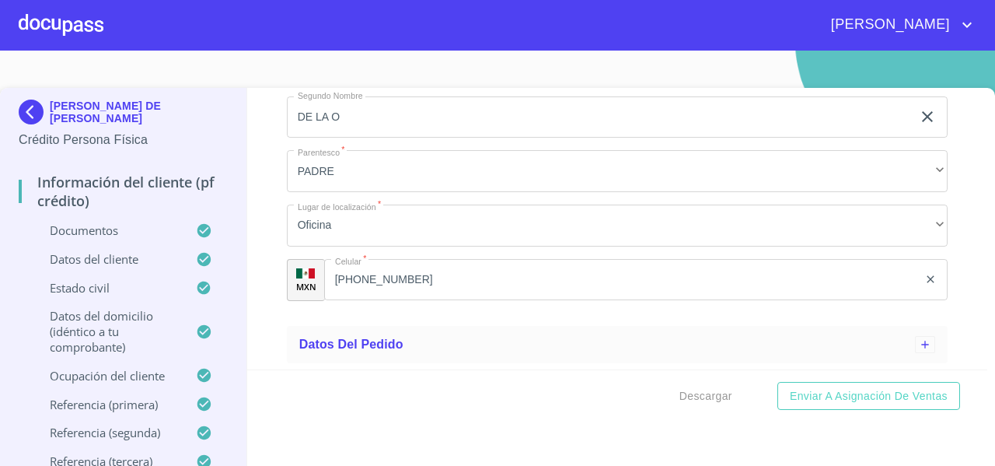
paste input "ABAN"
type input "ABAN"
type input "[PERSON_NAME]"
click at [252, 200] on div "Información del cliente (PF crédito) Documentos Documento de identificación   *…" at bounding box center [617, 228] width 741 height 281
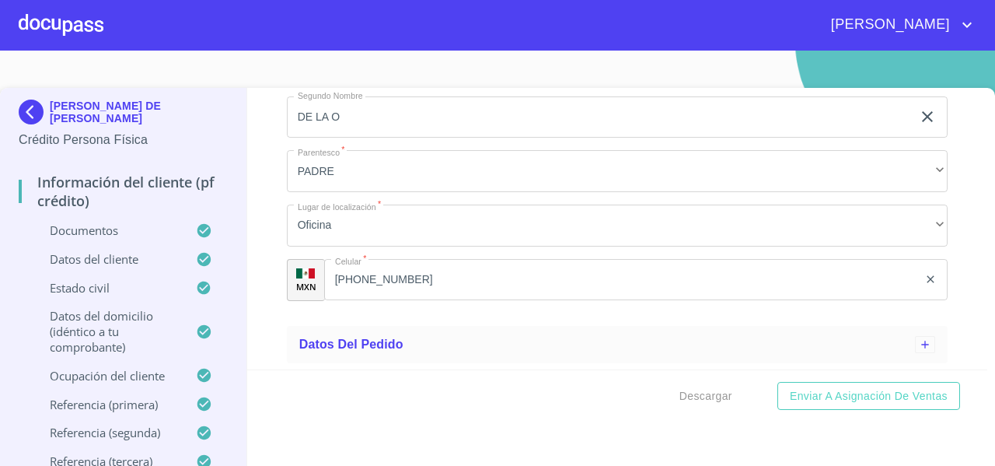
scroll to position [8933, 0]
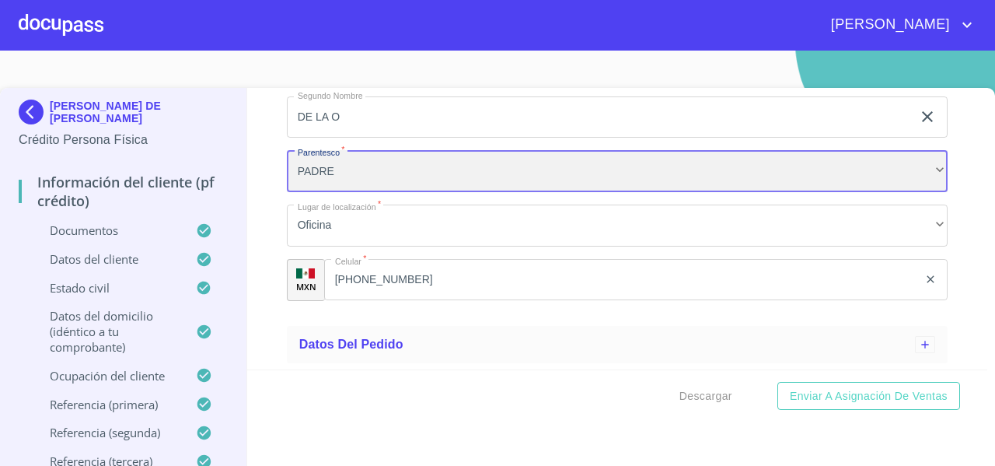
click at [317, 192] on div "PADRE" at bounding box center [617, 171] width 661 height 42
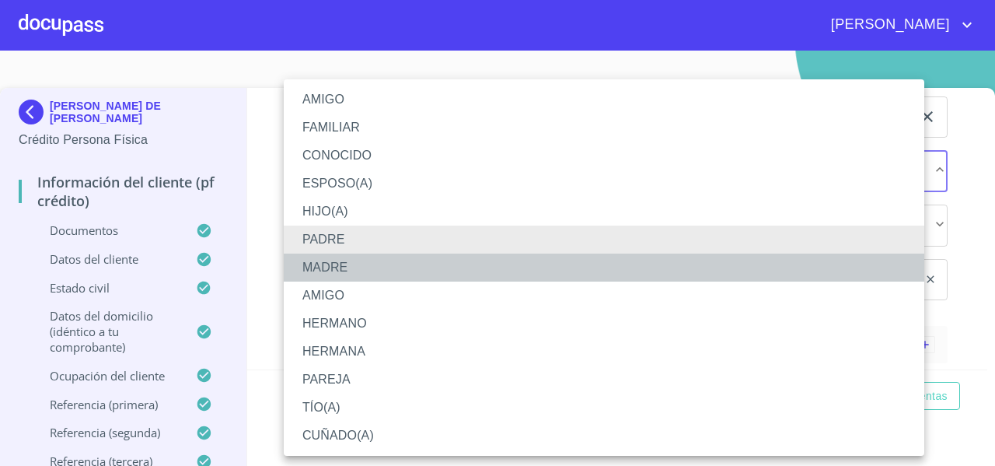
click at [319, 268] on li "MADRE" at bounding box center [604, 267] width 640 height 28
click at [258, 262] on div "AMIGO FAMILIAR CONOCIDO ESPOSO(A) HIJO(A) PADRE MADRE AMIGO HERMANO HERMANA PAR…" at bounding box center [497, 233] width 995 height 466
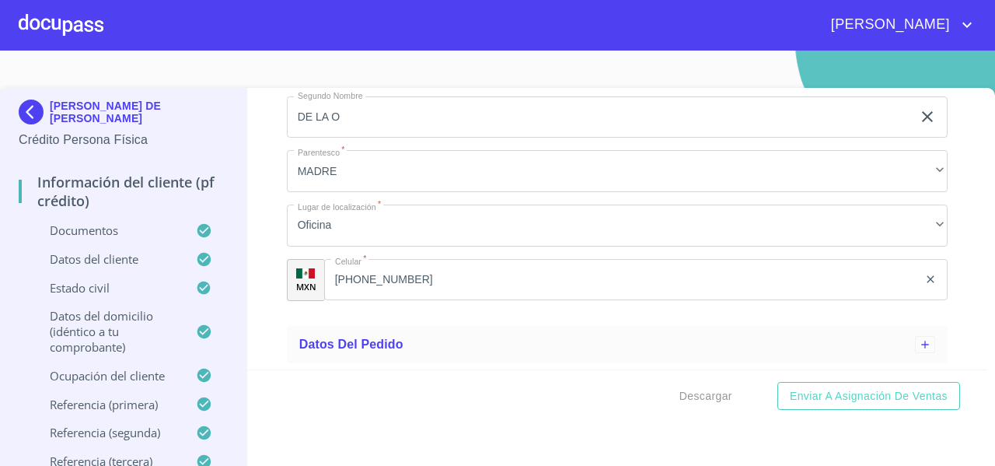
scroll to position [7890, 0]
click at [689, 397] on span "Descargar" at bounding box center [705, 395] width 53 height 19
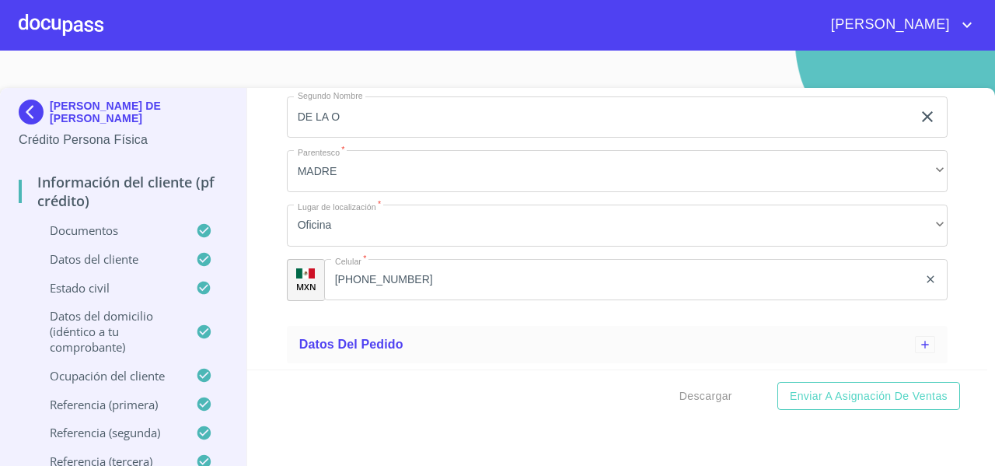
type input "[PHONE_NUMBER]"
click at [277, 292] on div "Información del cliente (PF crédito) Documentos Documento de identificación   *…" at bounding box center [617, 228] width 741 height 281
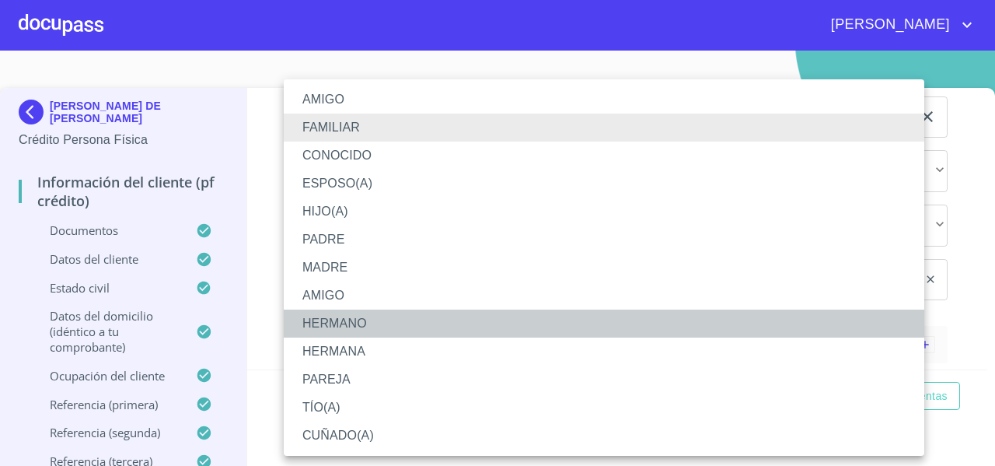
click at [344, 329] on li "HERMANO" at bounding box center [604, 323] width 640 height 28
drag, startPoint x: 344, startPoint y: 329, endPoint x: 271, endPoint y: 290, distance: 82.7
click at [344, 329] on li "HERMANO" at bounding box center [604, 323] width 640 height 28
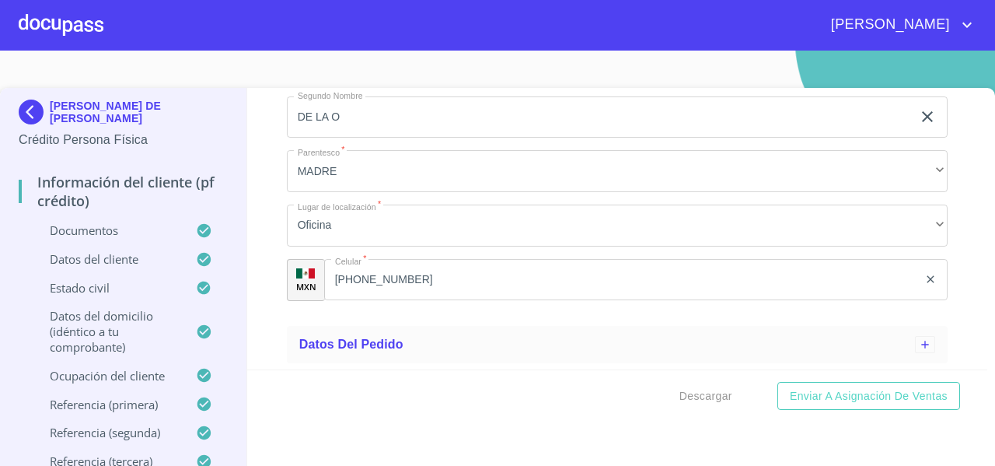
type input "[PHONE_NUMBER]"
click at [263, 307] on div "Información del cliente (PF crédito) Documentos Documento de identificación   *…" at bounding box center [617, 228] width 741 height 281
click at [266, 320] on div "Información del cliente (PF crédito) Documentos Documento de identificación   *…" at bounding box center [617, 228] width 741 height 281
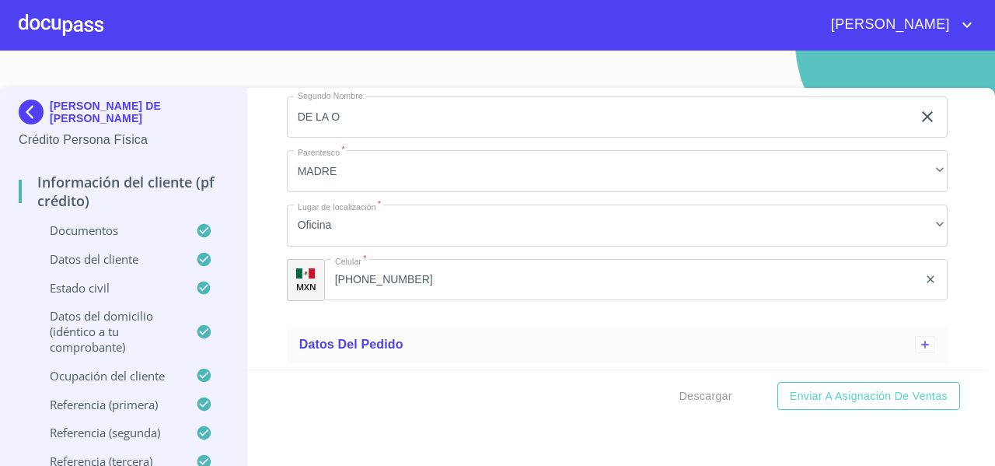
scroll to position [8900, 0]
click at [418, 301] on input "[PHONE_NUMBER]" at bounding box center [621, 280] width 594 height 42
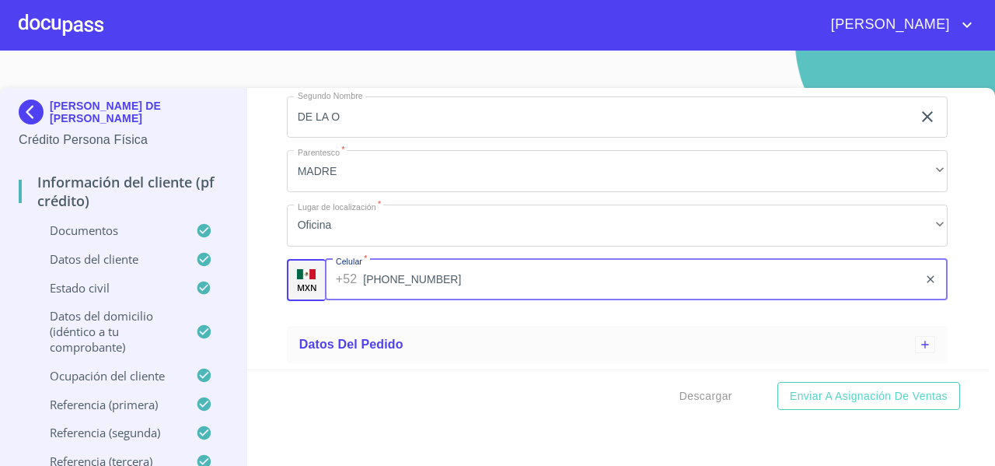
click at [418, 301] on input "[PHONE_NUMBER]" at bounding box center [640, 280] width 555 height 42
type input "[PHONE_NUMBER]"
click at [271, 338] on div "Información del cliente (PF crédito) Documentos Documento de identificación   *…" at bounding box center [617, 228] width 741 height 281
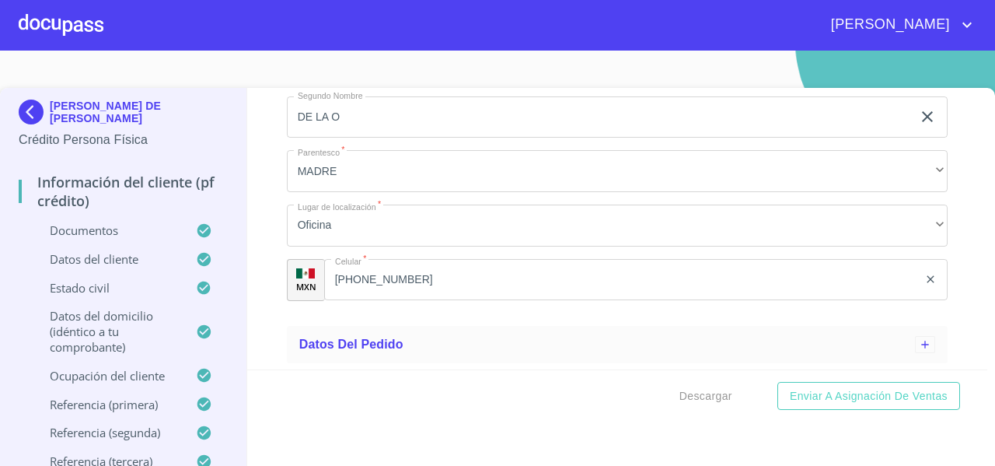
scroll to position [8966, 0]
click at [686, 396] on span "Descargar" at bounding box center [705, 395] width 53 height 19
